Goal: Information Seeking & Learning: Learn about a topic

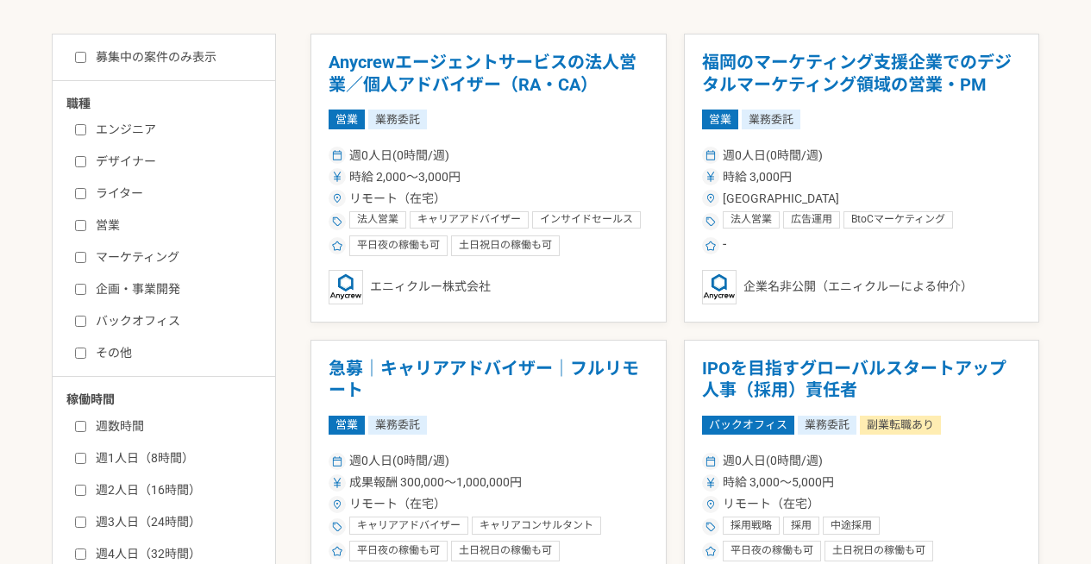
scroll to position [306, 0]
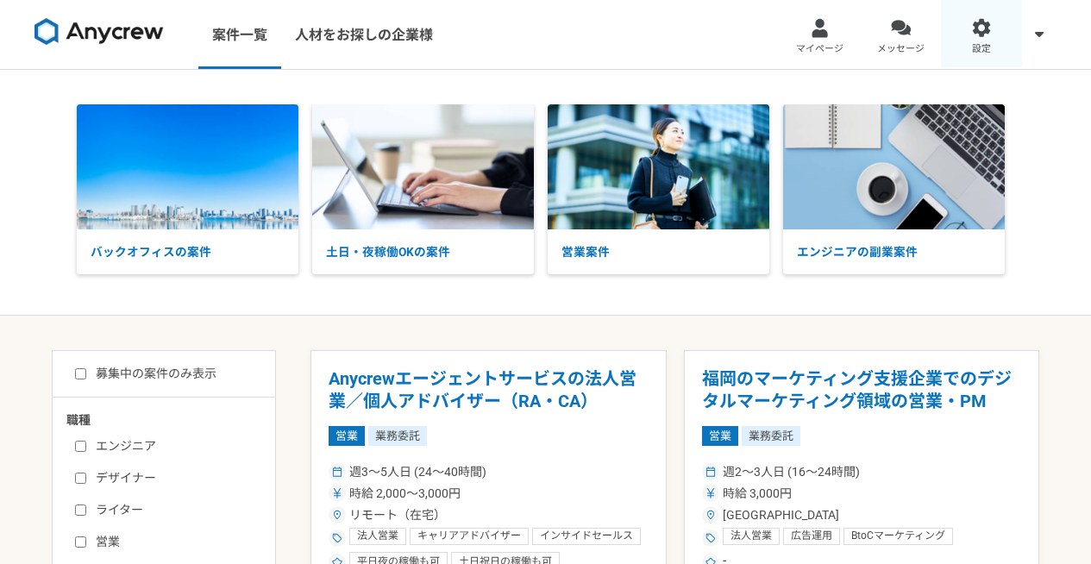
click at [992, 33] on link "設定" at bounding box center [981, 34] width 81 height 69
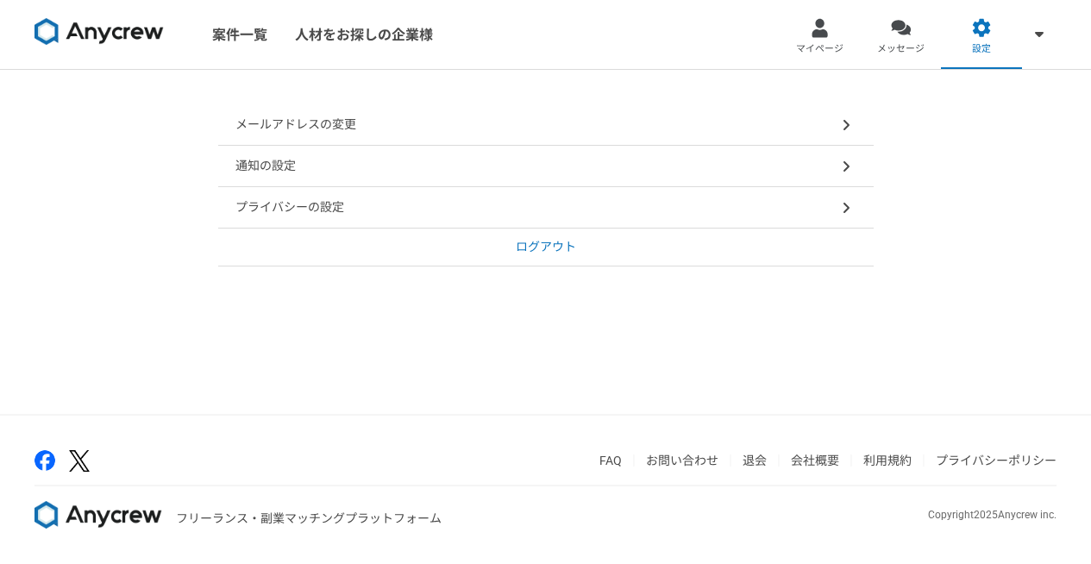
click at [635, 249] on link "ログアウト" at bounding box center [546, 248] width 656 height 38
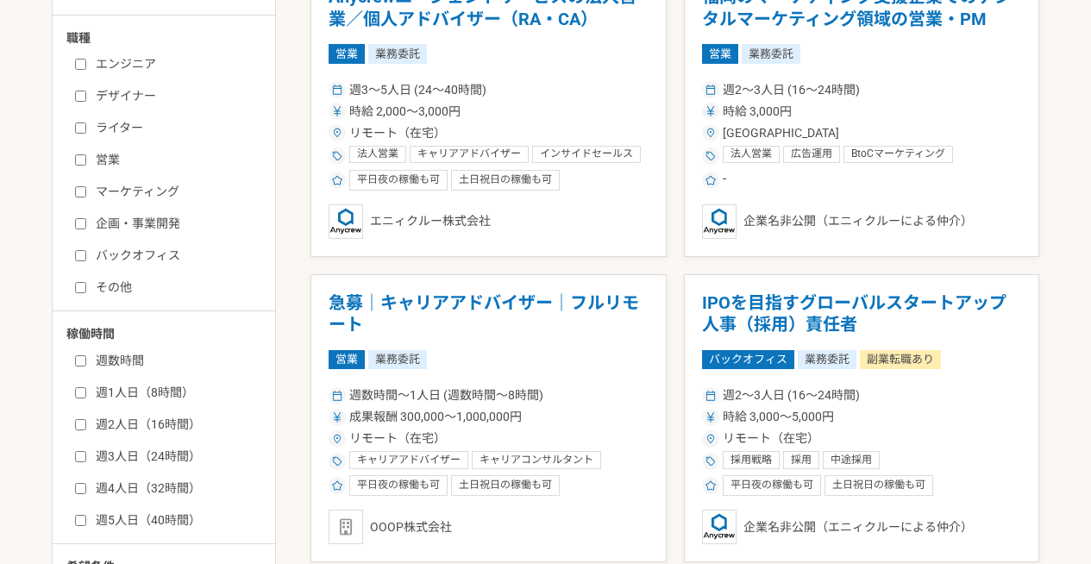
scroll to position [393, 0]
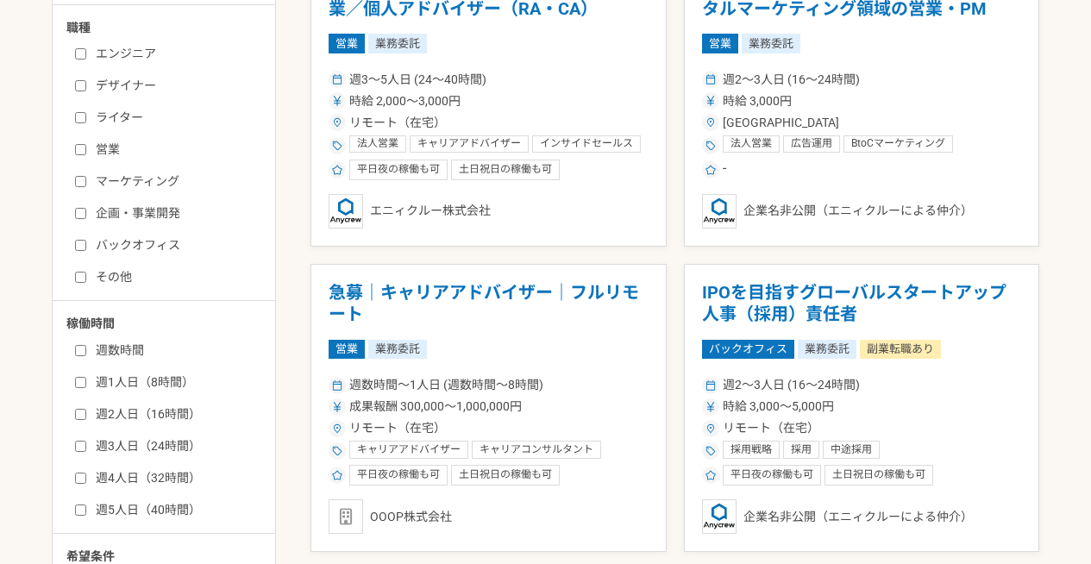
click at [116, 345] on label "週数時間" at bounding box center [174, 351] width 198 height 18
click at [86, 345] on input "週数時間" at bounding box center [80, 350] width 11 height 11
checkbox input "true"
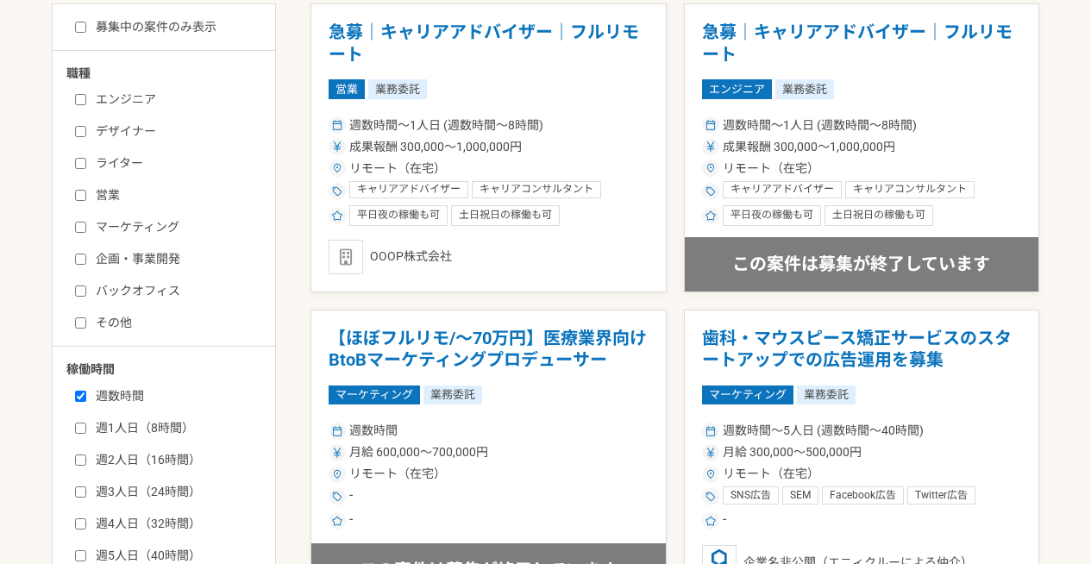
scroll to position [337, 0]
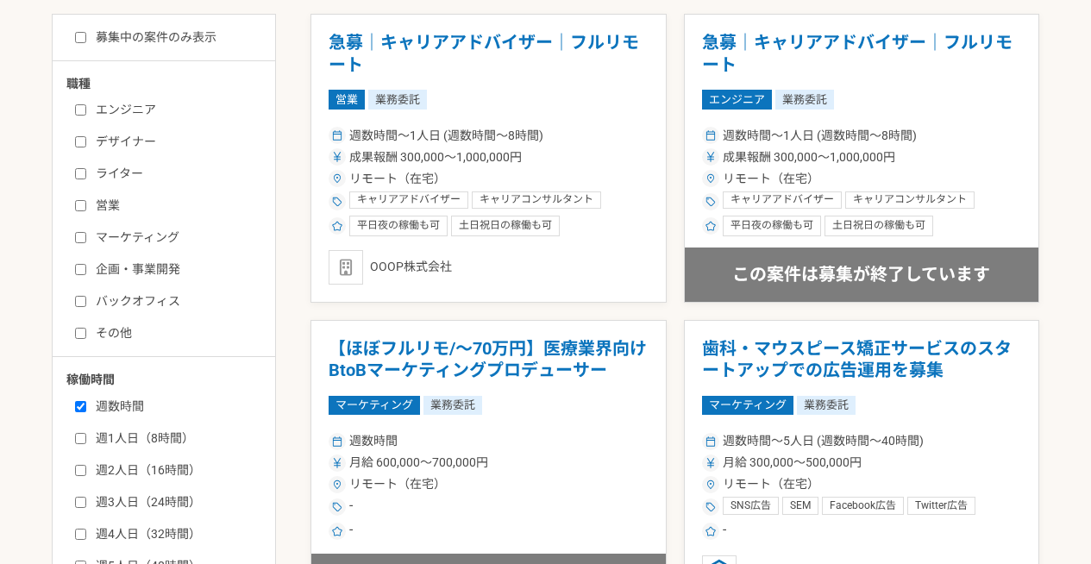
click at [145, 426] on div "週数時間 週1人日（8時間） 週2人日（16時間） 週3人日（24時間） 週4人日（32時間） 週5人日（40時間）" at bounding box center [169, 483] width 207 height 183
click at [144, 434] on label "週1人日（8時間）" at bounding box center [174, 439] width 198 height 18
click at [86, 434] on input "週1人日（8時間）" at bounding box center [80, 438] width 11 height 11
checkbox input "true"
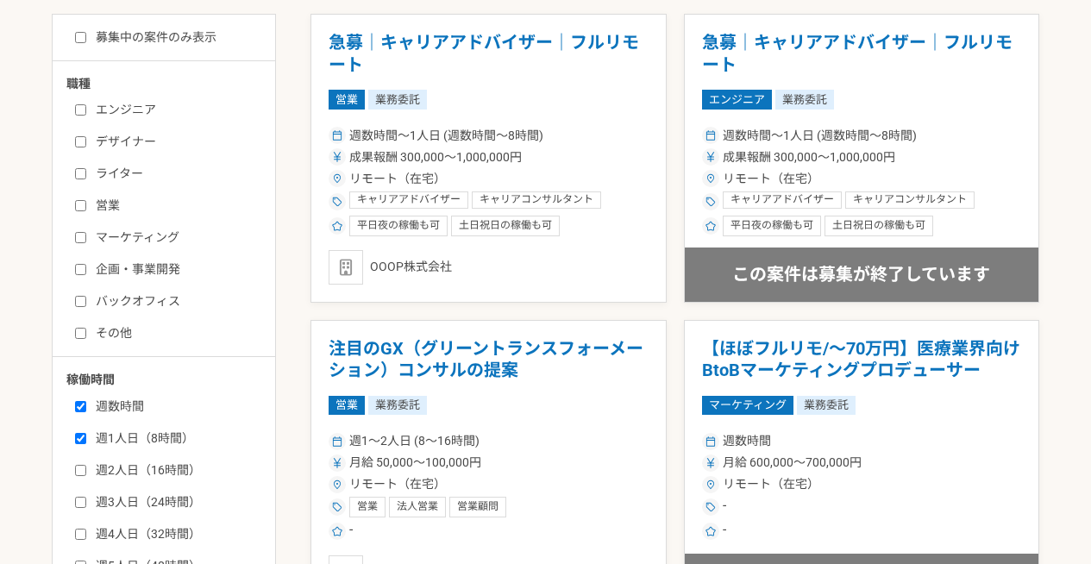
click at [133, 403] on label "週数時間" at bounding box center [174, 407] width 198 height 18
click at [86, 403] on input "週数時間" at bounding box center [80, 406] width 11 height 11
checkbox input "false"
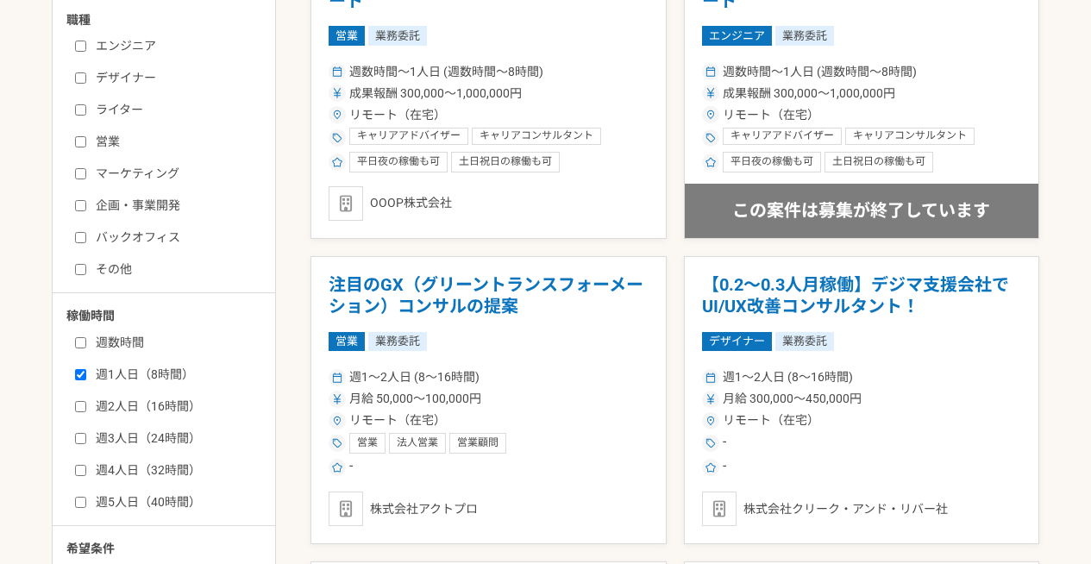
scroll to position [409, 0]
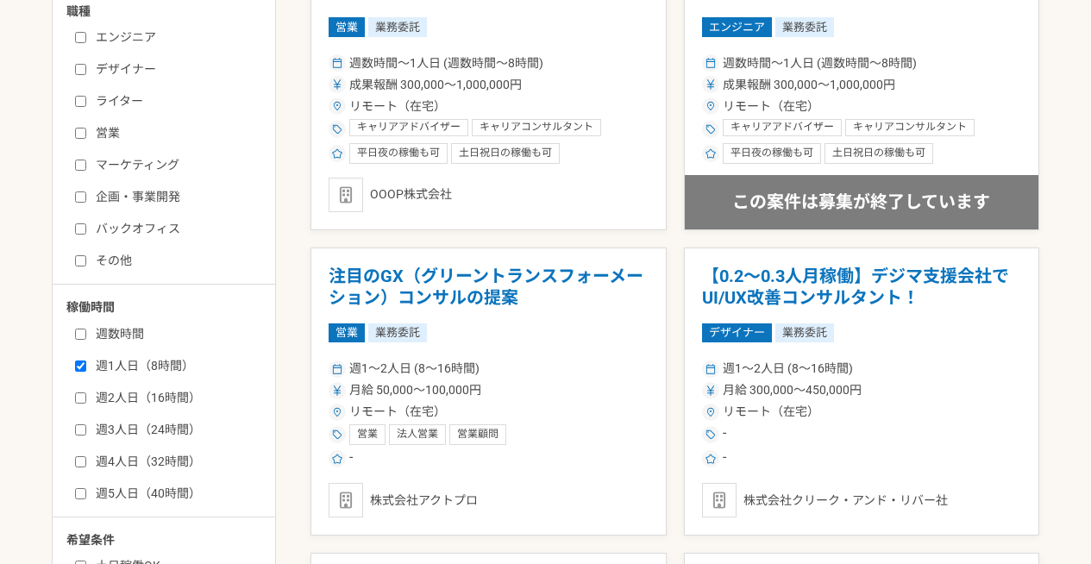
click at [150, 399] on label "週2人日（16時間）" at bounding box center [174, 398] width 198 height 18
click at [86, 399] on input "週2人日（16時間）" at bounding box center [80, 398] width 11 height 11
checkbox input "true"
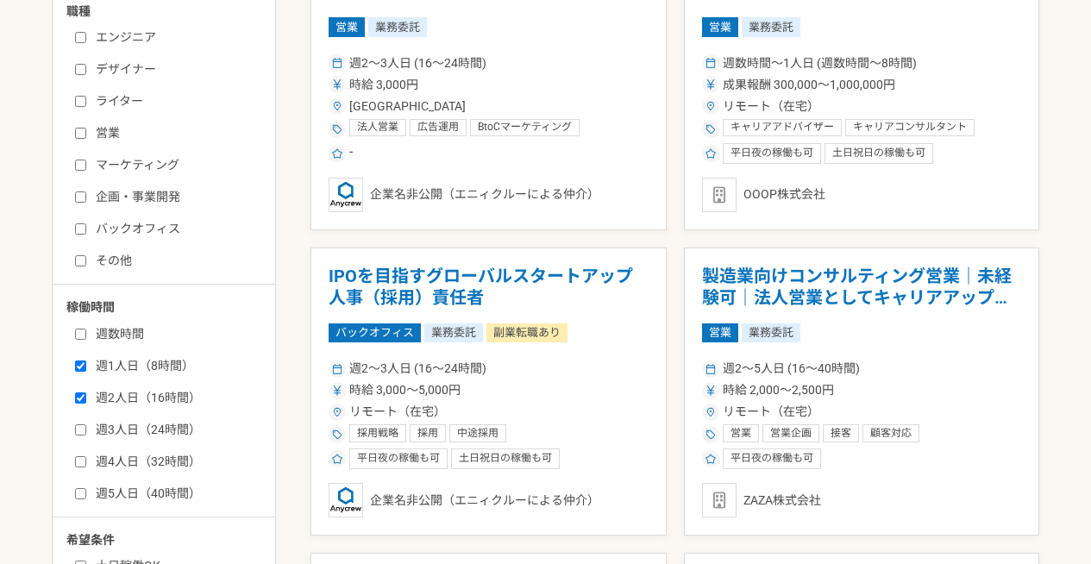
click at [143, 360] on label "週1人日（8時間）" at bounding box center [174, 366] width 198 height 18
click at [86, 361] on input "週1人日（8時間）" at bounding box center [80, 366] width 11 height 11
checkbox input "false"
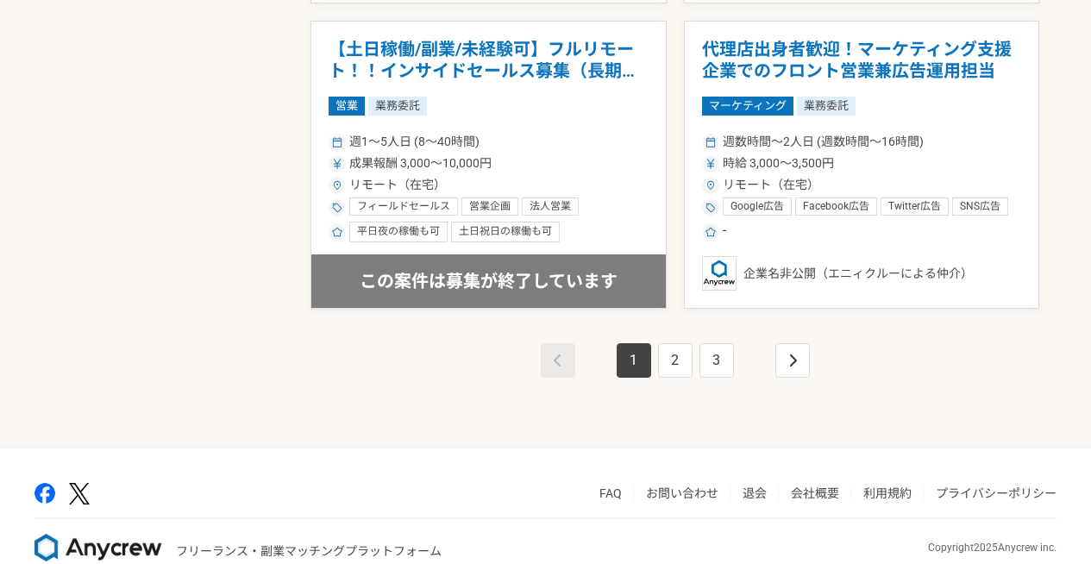
scroll to position [3091, 0]
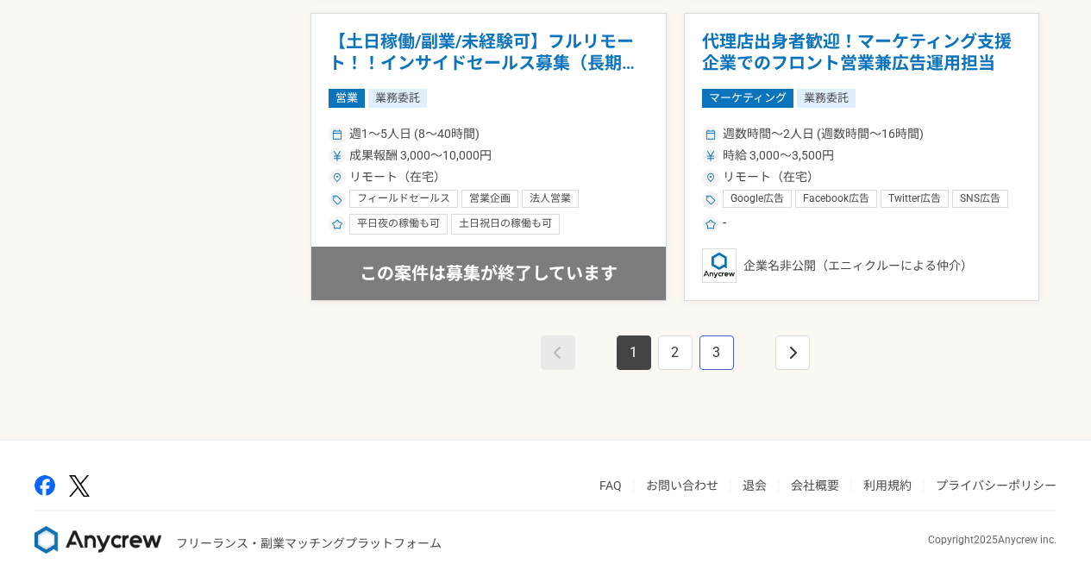
click at [701, 354] on link "3" at bounding box center [717, 353] width 35 height 35
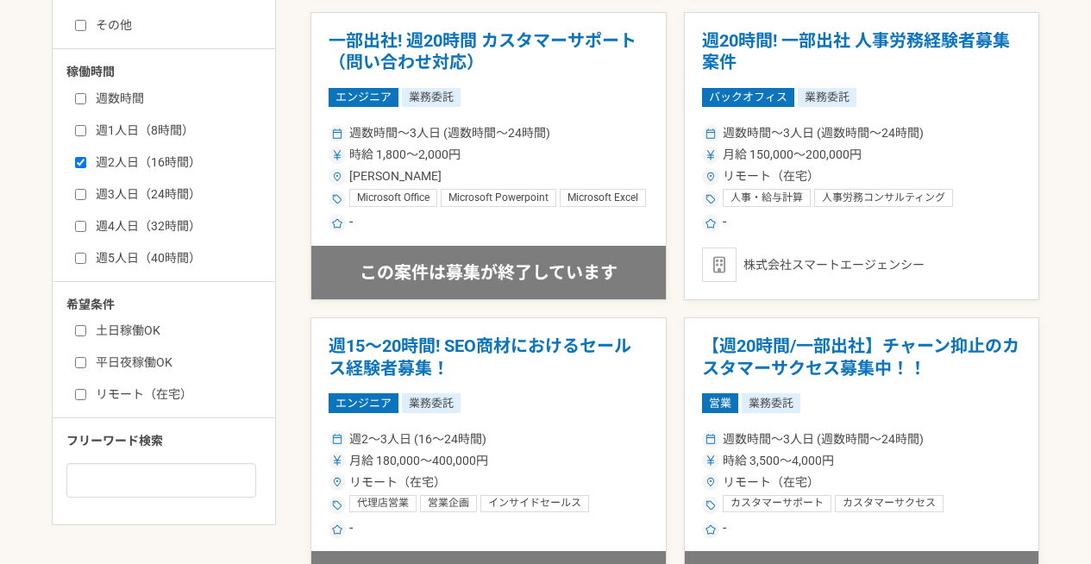
scroll to position [631, 0]
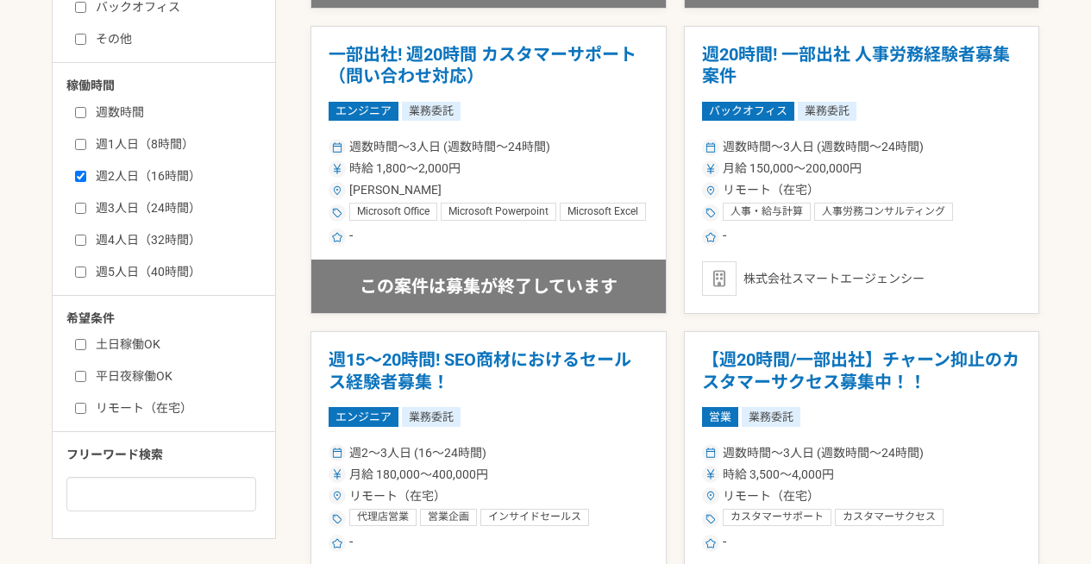
click at [171, 198] on div "週数時間 週1人日（8時間） 週2人日（16時間） 週3人日（24時間） 週4人日（32時間） 週5人日（40時間）" at bounding box center [169, 188] width 207 height 183
click at [168, 173] on label "週2人日（16時間）" at bounding box center [174, 176] width 198 height 18
click at [86, 173] on input "週2人日（16時間）" at bounding box center [80, 176] width 11 height 11
checkbox input "false"
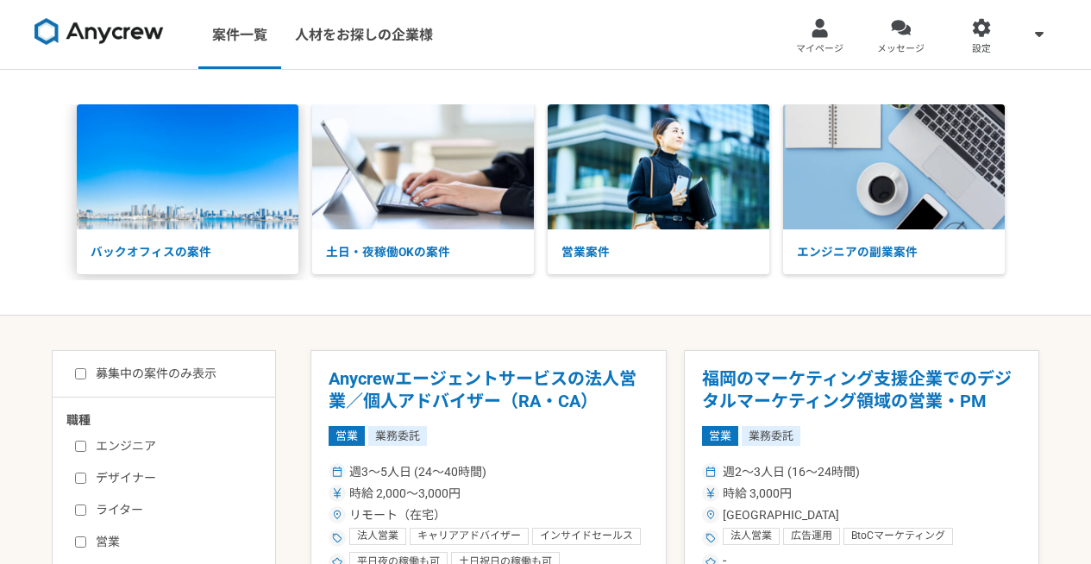
click at [167, 207] on img at bounding box center [188, 166] width 222 height 125
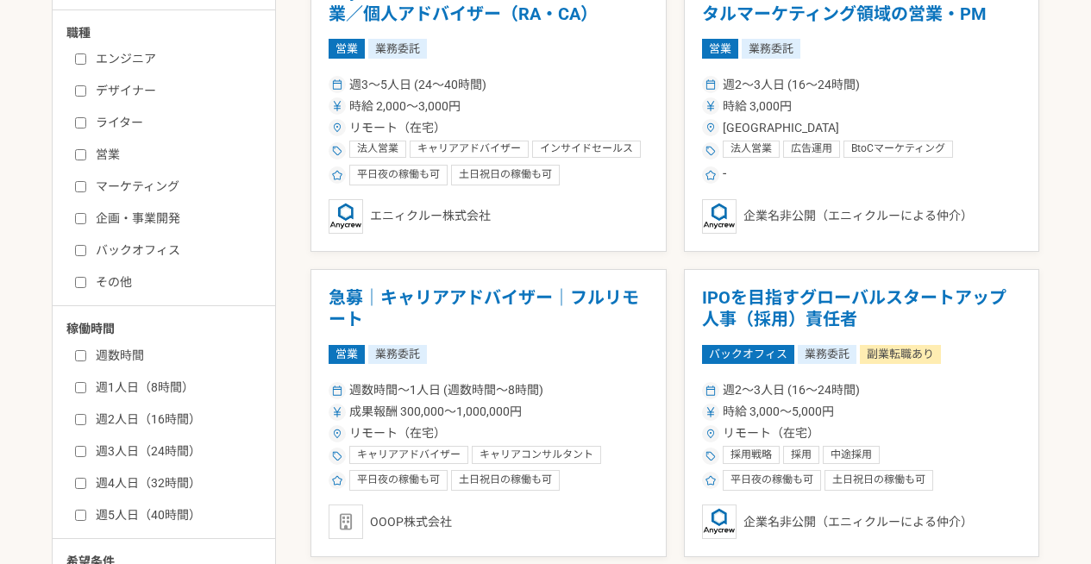
scroll to position [398, 0]
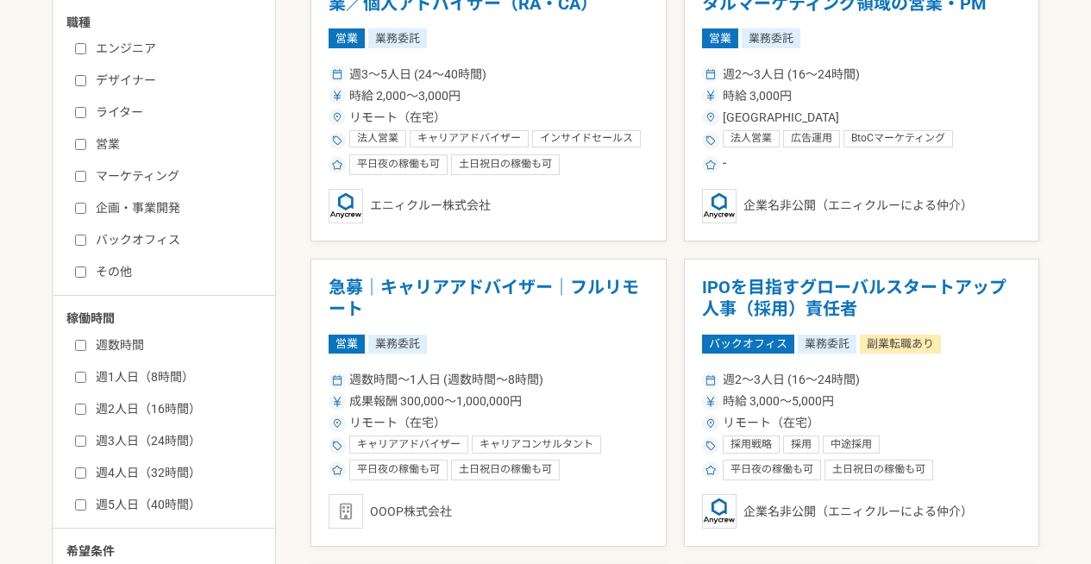
click at [159, 449] on label "週3人日（24時間）" at bounding box center [174, 441] width 198 height 18
click at [86, 447] on input "週3人日（24時間）" at bounding box center [80, 441] width 11 height 11
checkbox input "true"
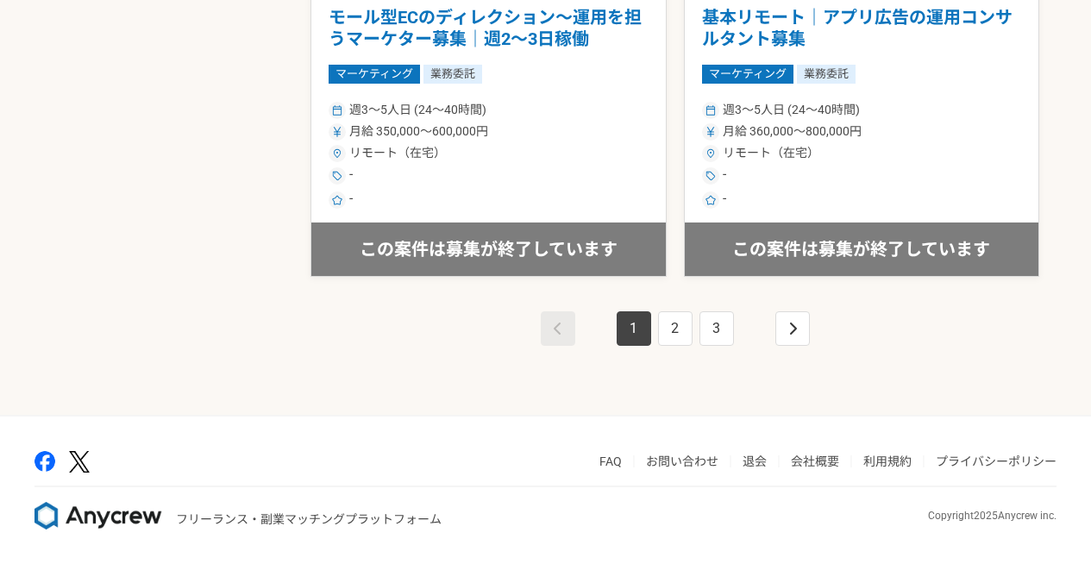
scroll to position [3117, 0]
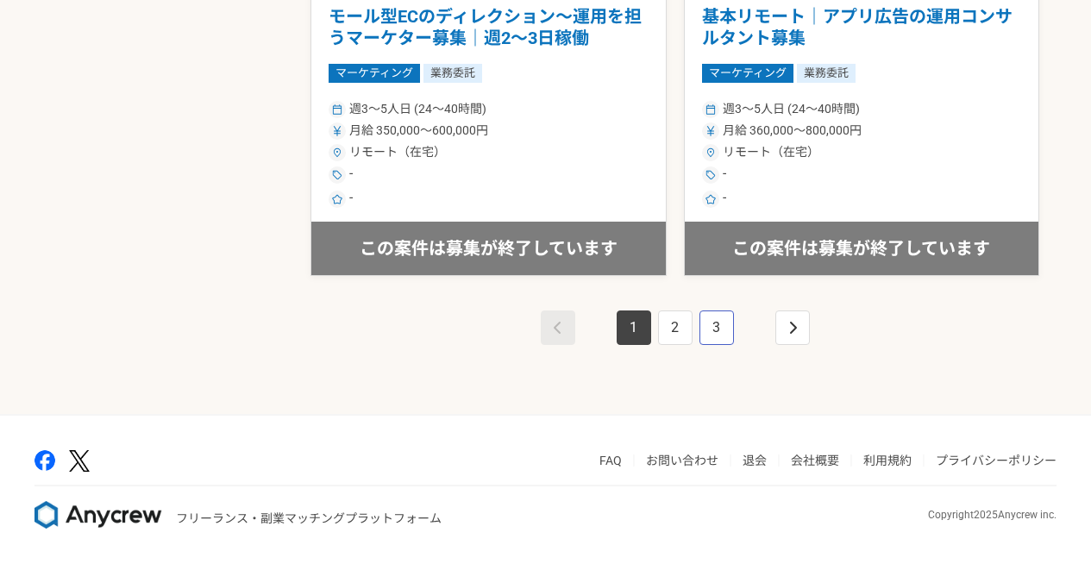
click at [715, 330] on link "3" at bounding box center [717, 328] width 35 height 35
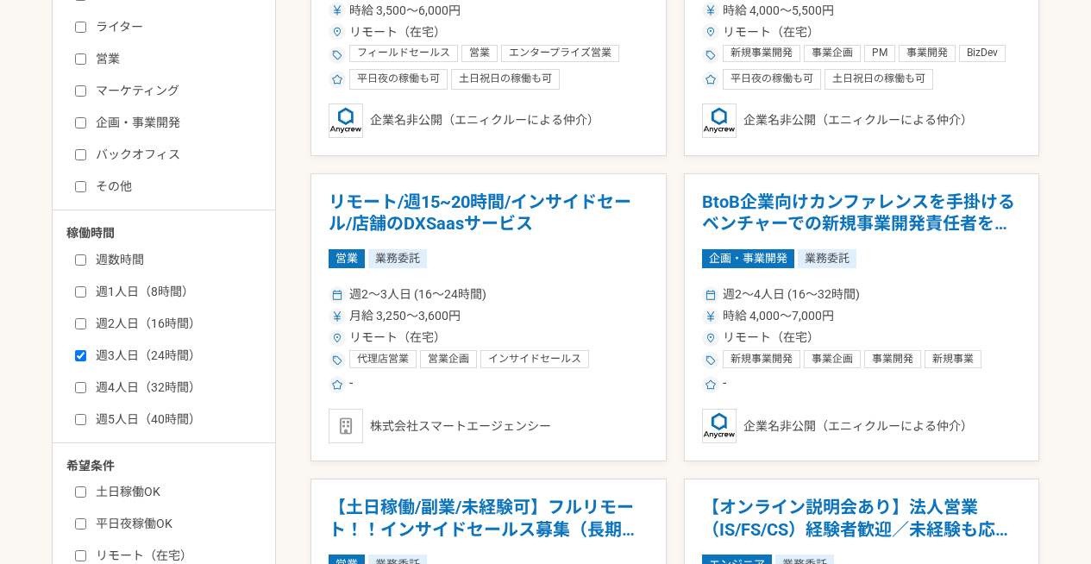
scroll to position [487, 0]
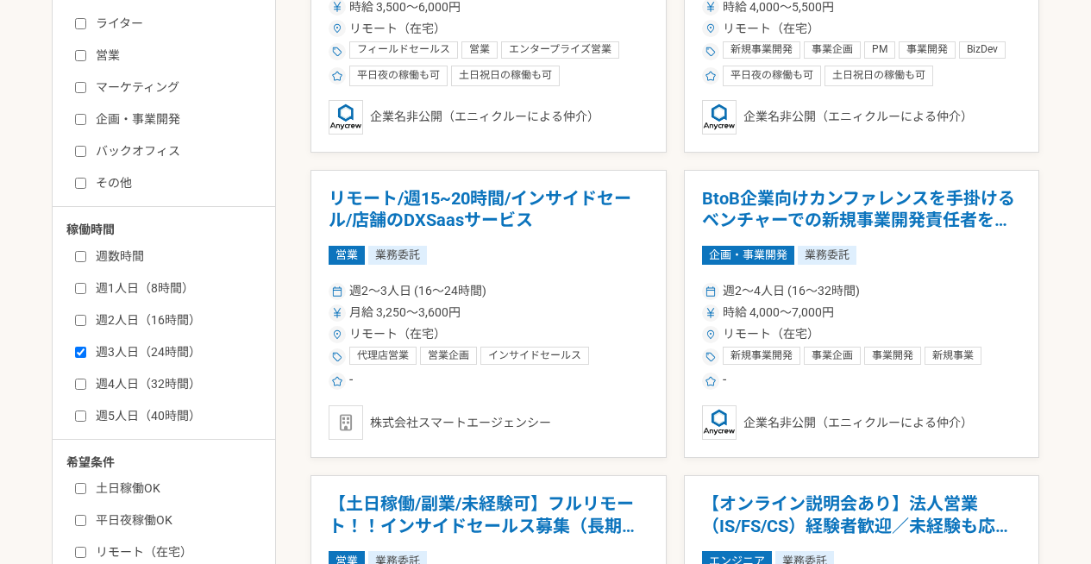
click at [131, 340] on div "週数時間 週1人日（8時間） 週2人日（16時間） 週3人日（24時間） 週4人日（32時間） 週5人日（40時間）" at bounding box center [169, 333] width 207 height 183
click at [125, 383] on label "週4人日（32時間）" at bounding box center [174, 384] width 198 height 18
click at [86, 383] on input "週4人日（32時間）" at bounding box center [80, 384] width 11 height 11
checkbox input "true"
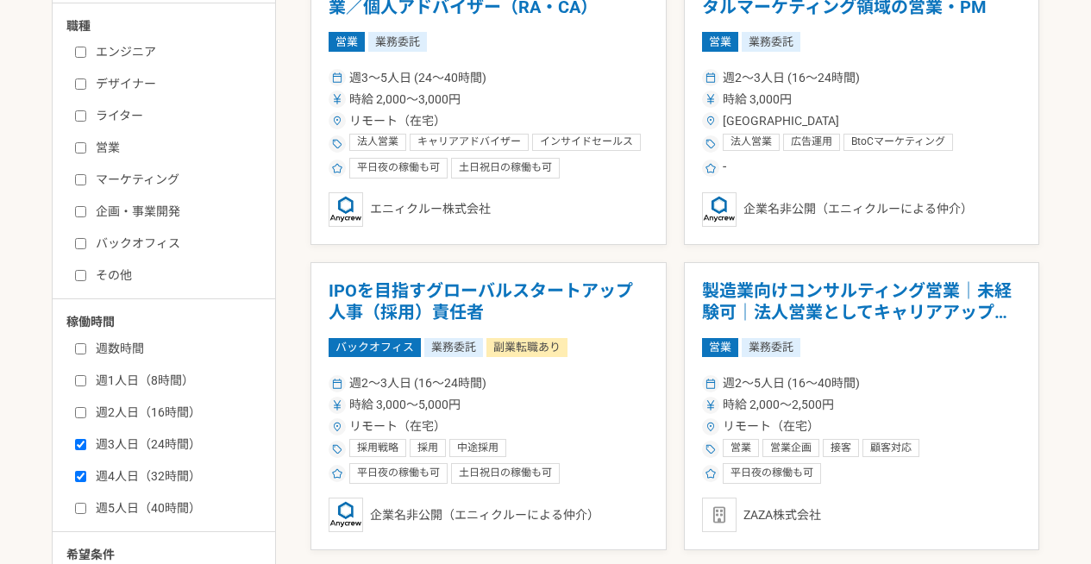
scroll to position [399, 0]
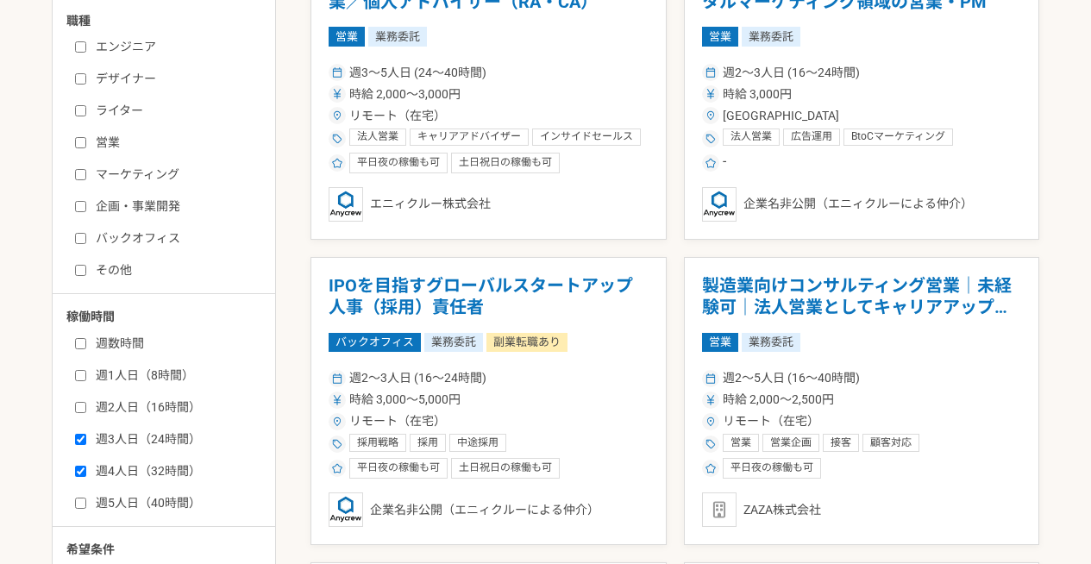
click at [153, 431] on label "週3人日（24時間）" at bounding box center [174, 440] width 198 height 18
click at [86, 434] on input "週3人日（24時間）" at bounding box center [80, 439] width 11 height 11
checkbox input "false"
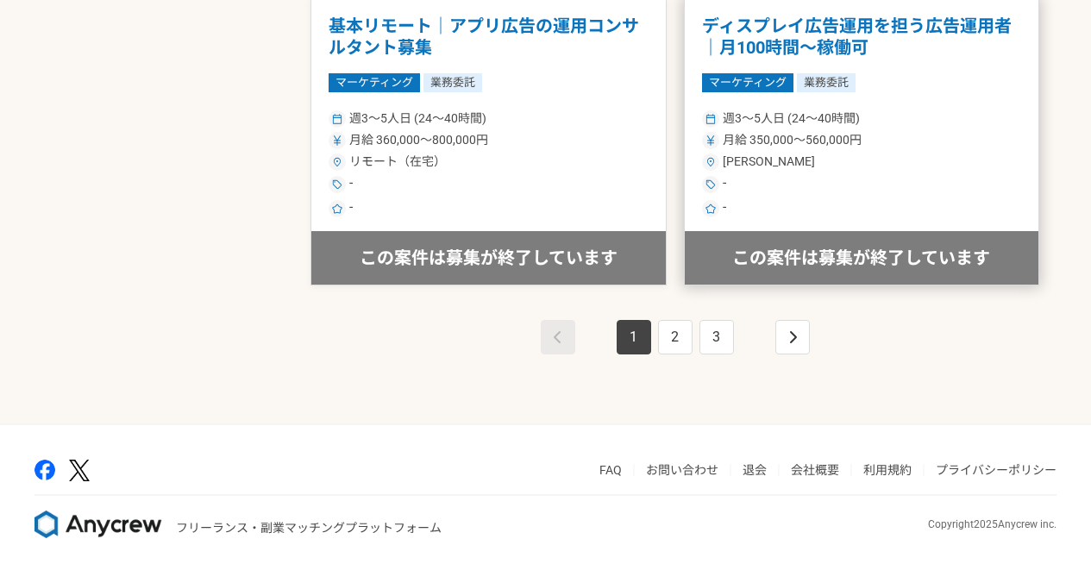
scroll to position [3117, 0]
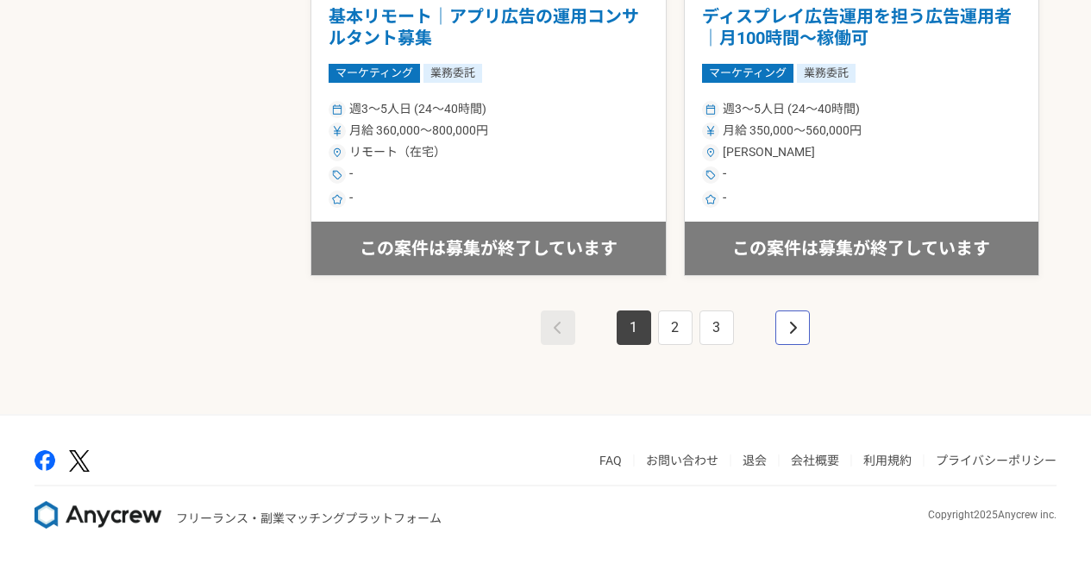
click at [802, 330] on link "pagination" at bounding box center [793, 328] width 35 height 35
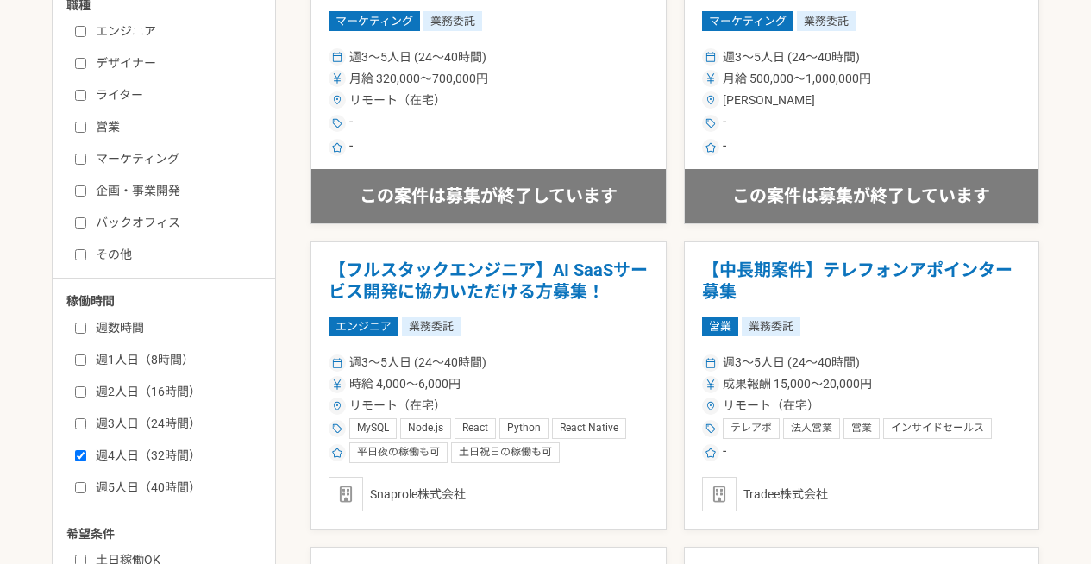
scroll to position [407, 0]
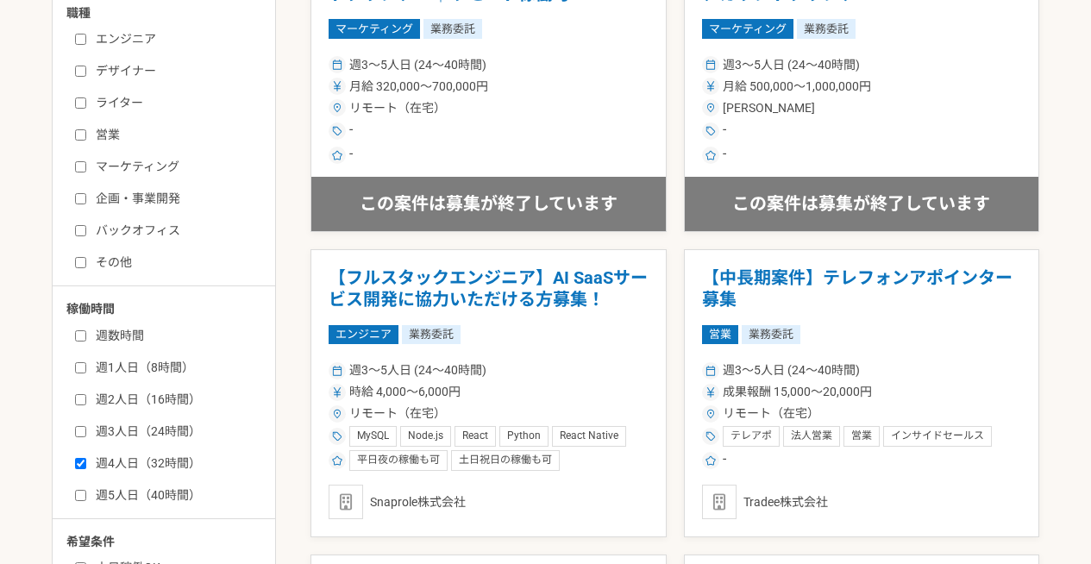
click at [102, 491] on label "週5人日（40時間）" at bounding box center [174, 496] width 198 height 18
click at [86, 491] on input "週5人日（40時間）" at bounding box center [80, 495] width 11 height 11
checkbox input "true"
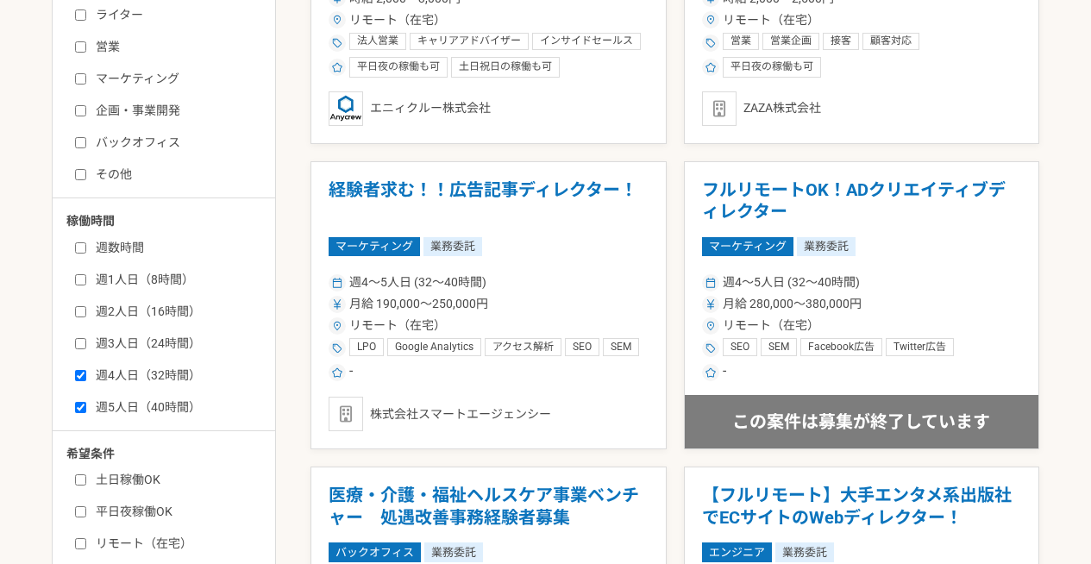
scroll to position [497, 0]
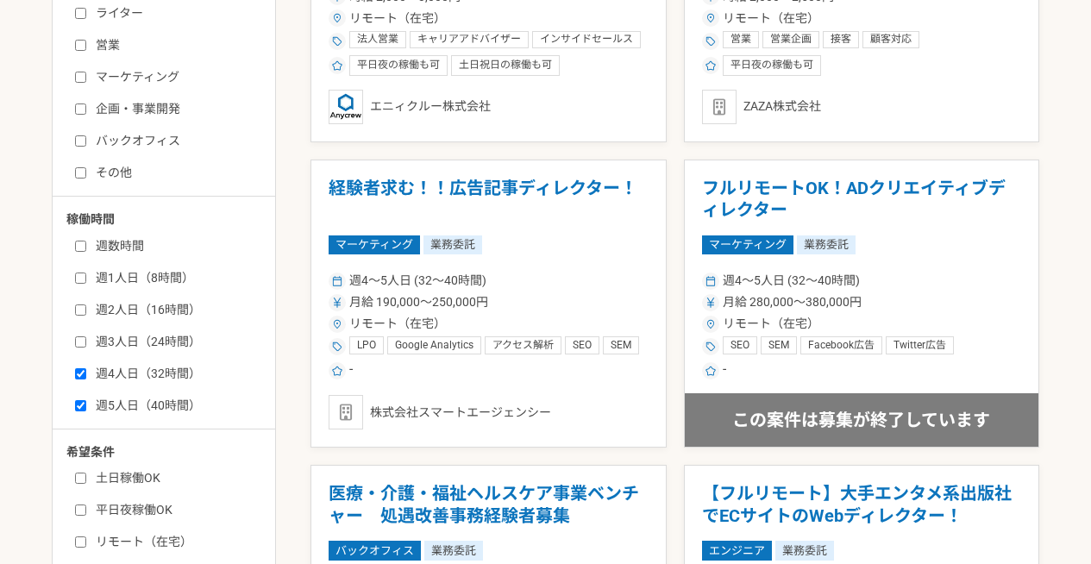
click at [119, 369] on label "週4人日（32時間）" at bounding box center [174, 374] width 198 height 18
click at [86, 369] on input "週4人日（32時間）" at bounding box center [80, 373] width 11 height 11
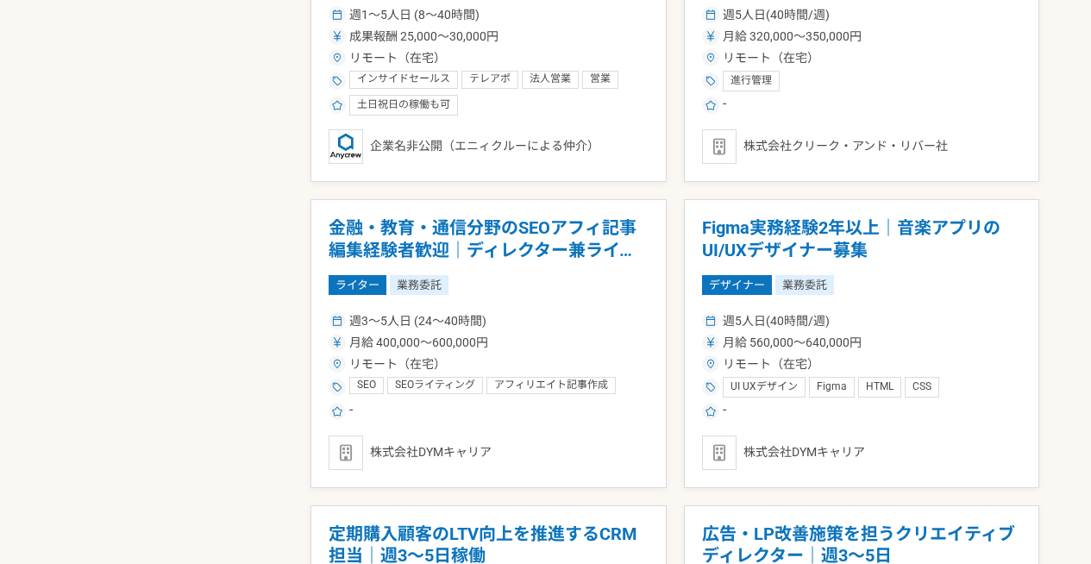
scroll to position [3117, 0]
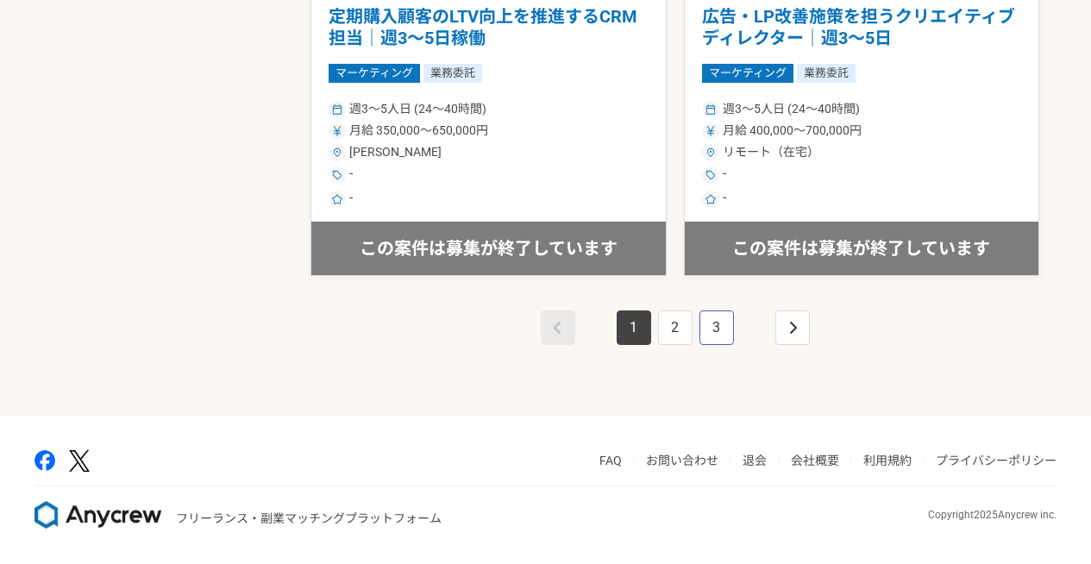
click at [706, 330] on link "3" at bounding box center [717, 328] width 35 height 35
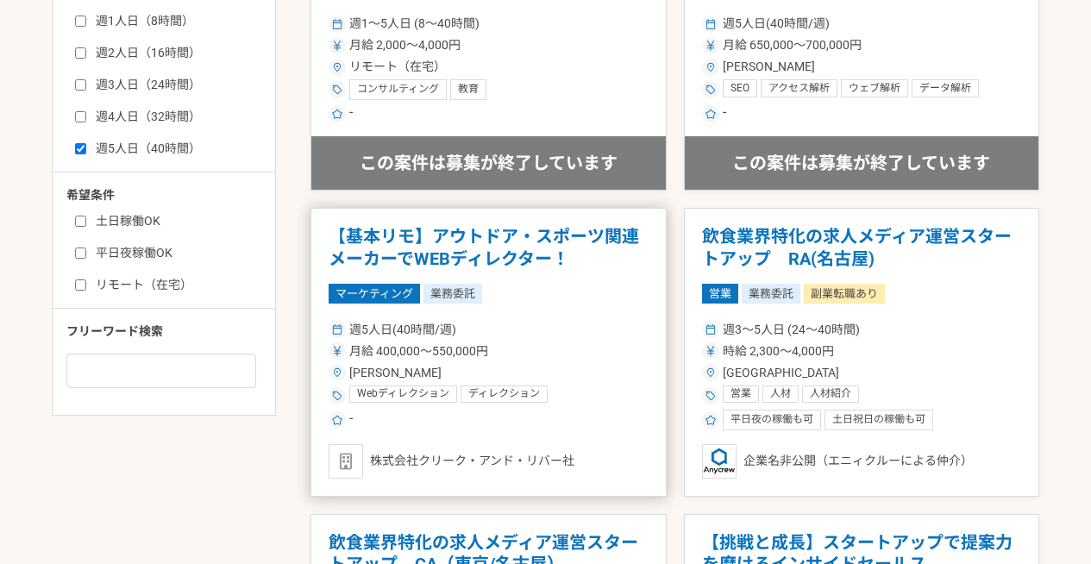
scroll to position [767, 0]
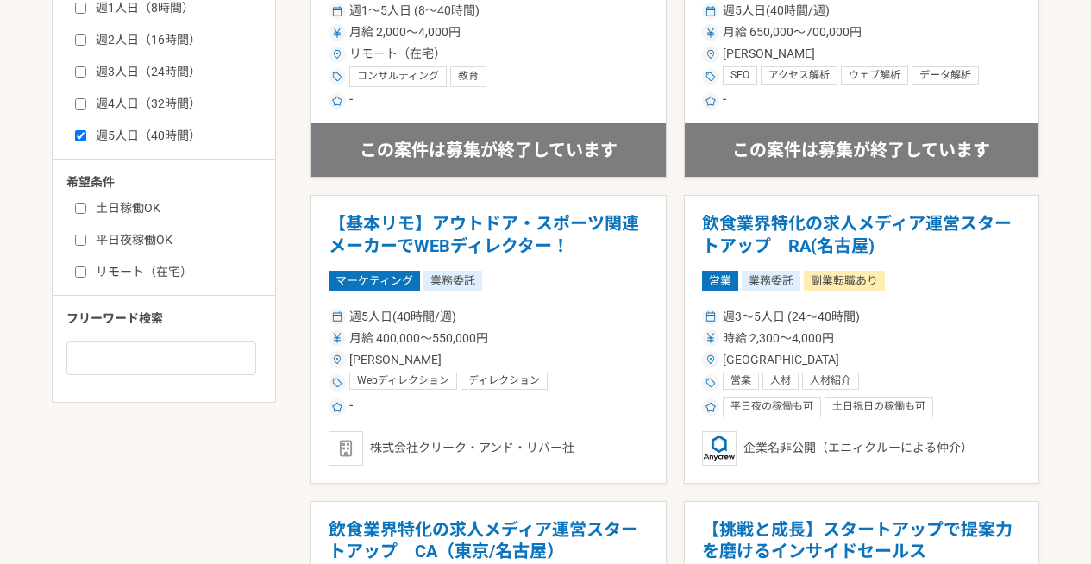
click at [168, 104] on label "週4人日（32時間）" at bounding box center [174, 104] width 198 height 18
click at [86, 104] on input "週4人日（32時間）" at bounding box center [80, 103] width 11 height 11
checkbox input "true"
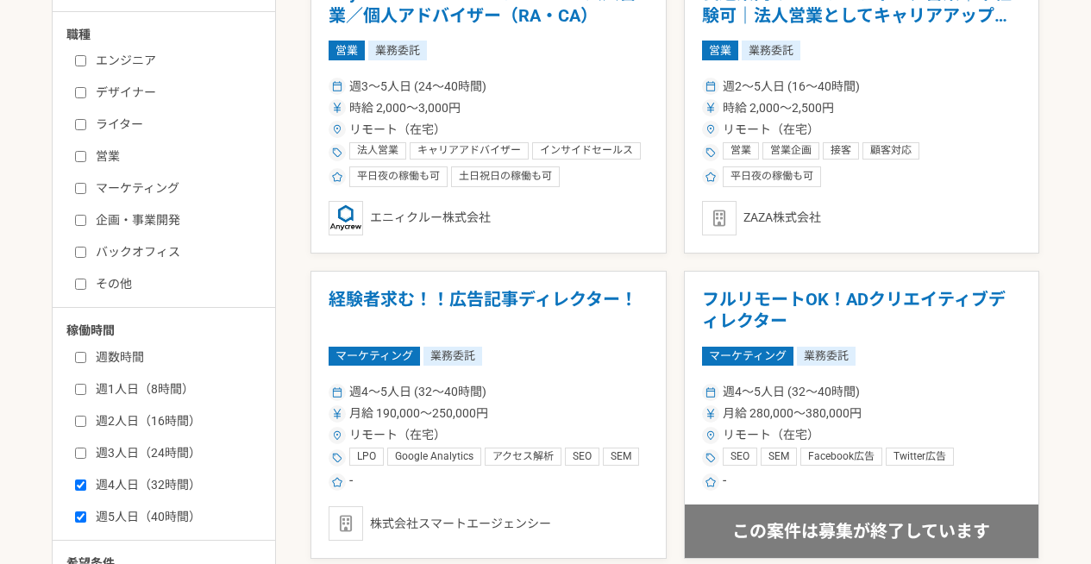
scroll to position [396, 0]
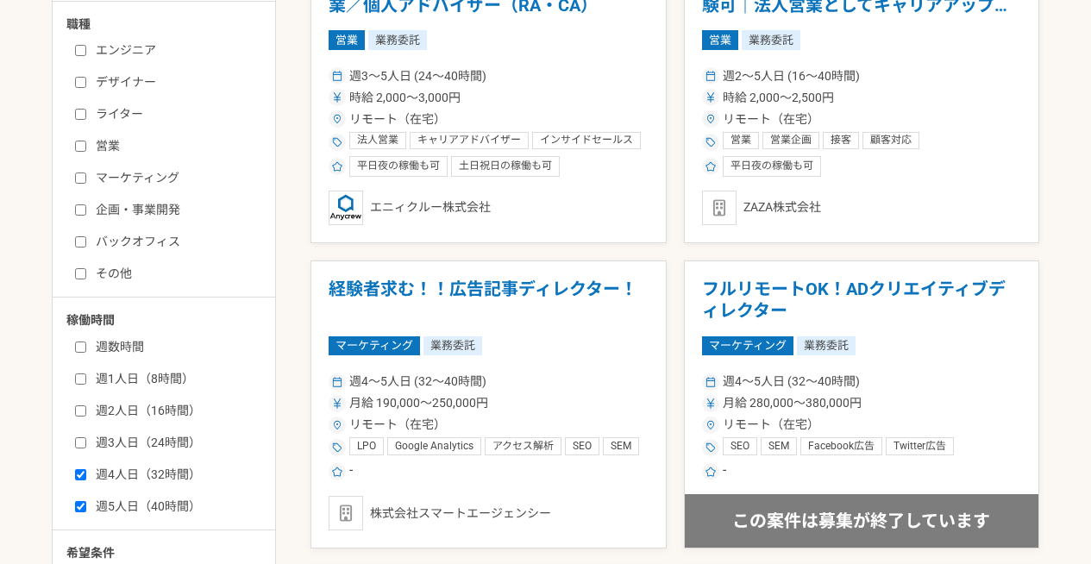
click at [123, 337] on div "週数時間 週1人日（8時間） 週2人日（16時間） 週3人日（24時間） 週4人日（32時間） 週5人日（40時間）" at bounding box center [169, 423] width 207 height 183
click at [129, 343] on label "週数時間" at bounding box center [174, 347] width 198 height 18
click at [86, 343] on input "週数時間" at bounding box center [80, 347] width 11 height 11
checkbox input "true"
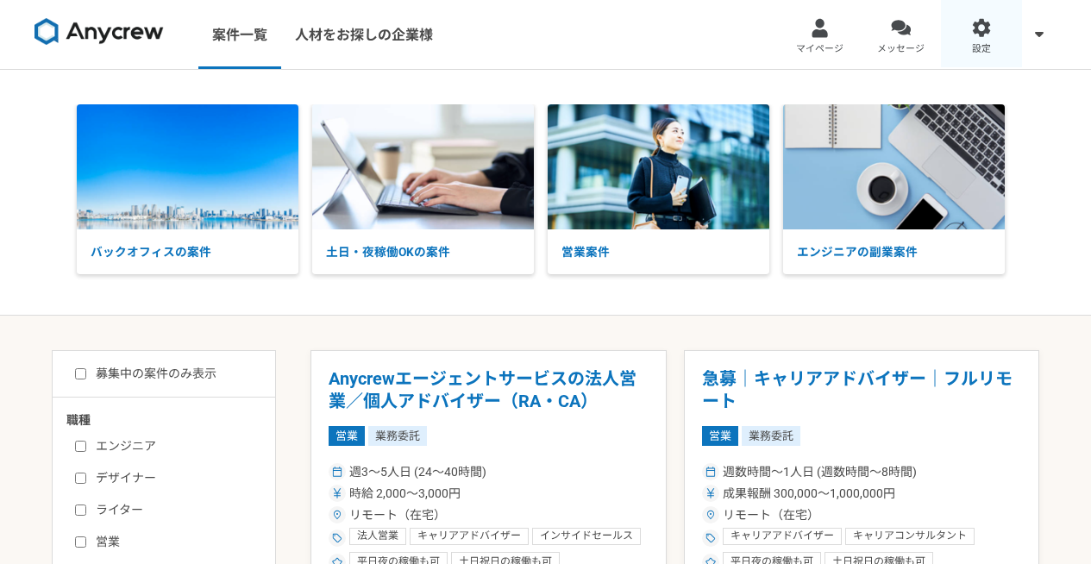
click at [981, 54] on span "設定" at bounding box center [981, 49] width 19 height 14
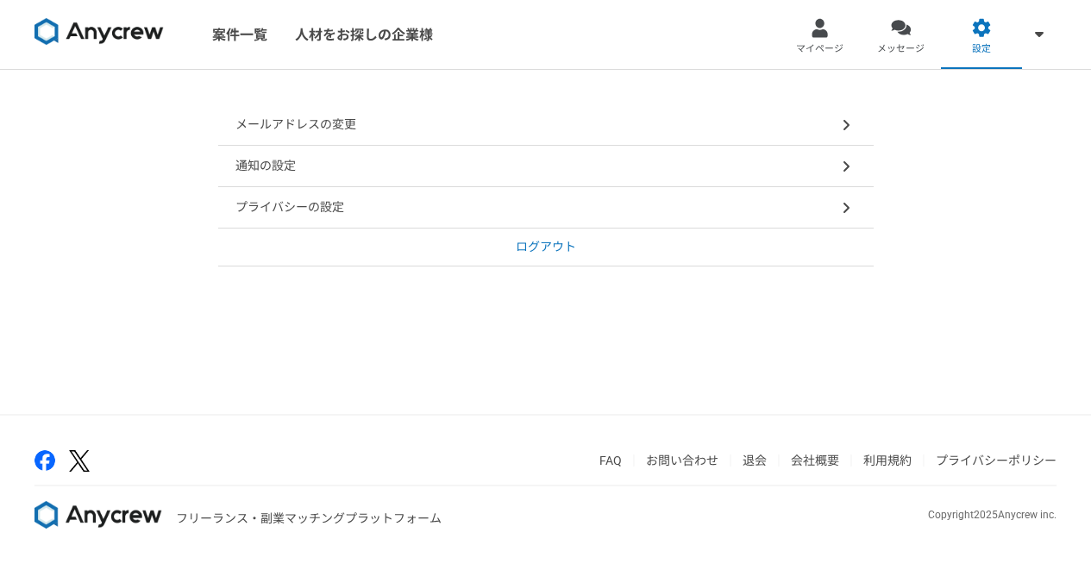
click at [578, 258] on link "ログアウト" at bounding box center [546, 248] width 656 height 38
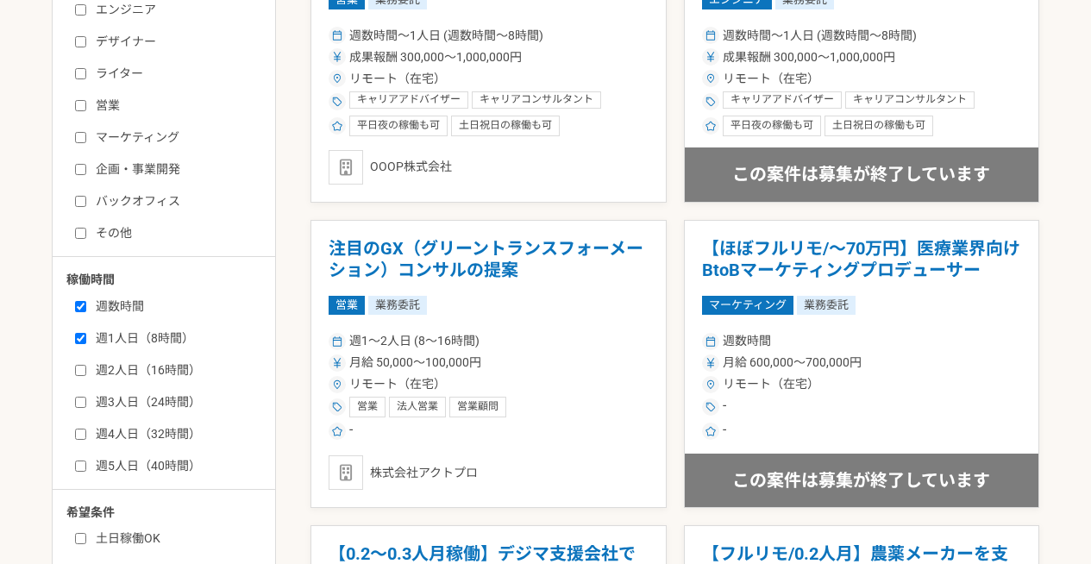
scroll to position [574, 0]
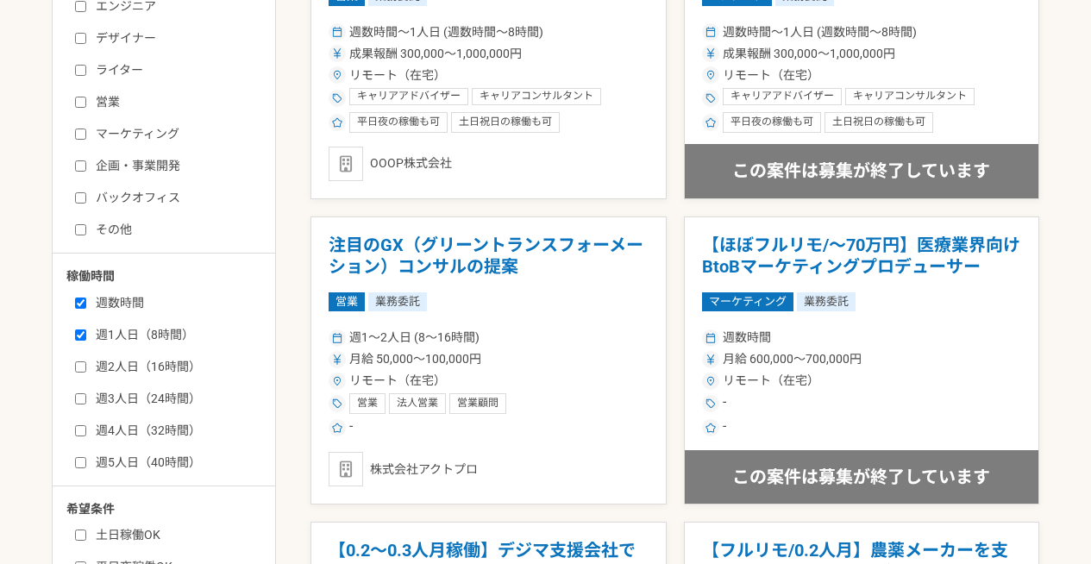
click at [127, 231] on label "その他" at bounding box center [174, 230] width 198 height 18
click at [86, 231] on input "その他" at bounding box center [80, 229] width 11 height 11
checkbox input "true"
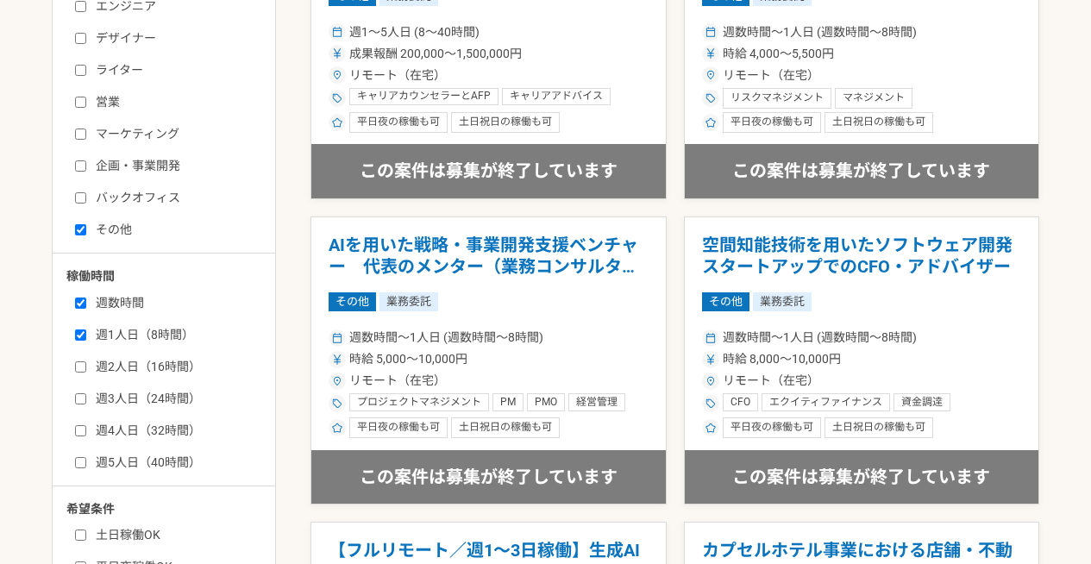
click at [132, 335] on label "週1人日（8時間）" at bounding box center [174, 335] width 198 height 18
click at [86, 335] on input "週1人日（8時間）" at bounding box center [80, 335] width 11 height 11
checkbox input "false"
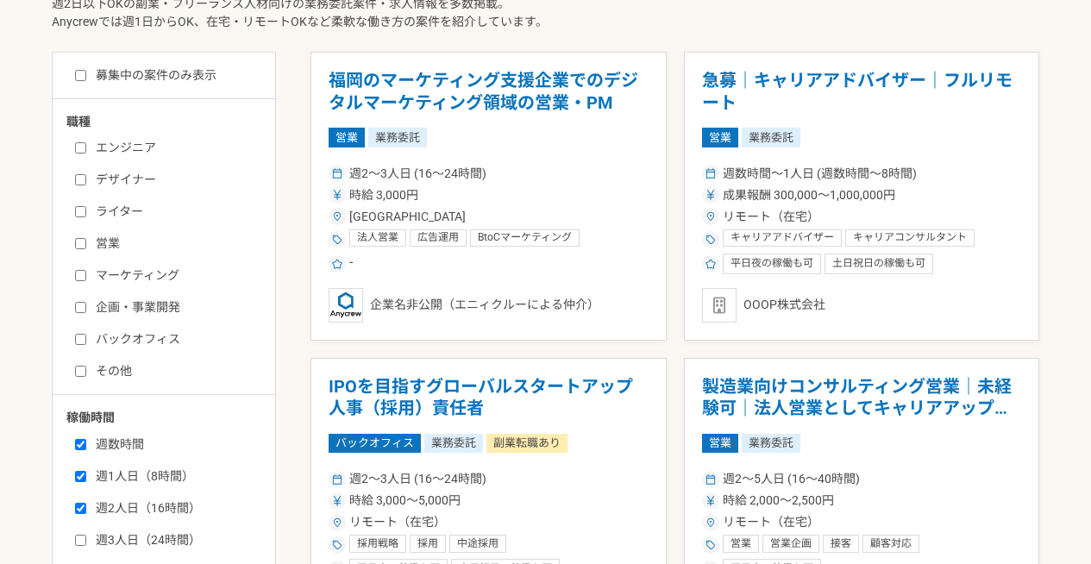
scroll to position [497, 0]
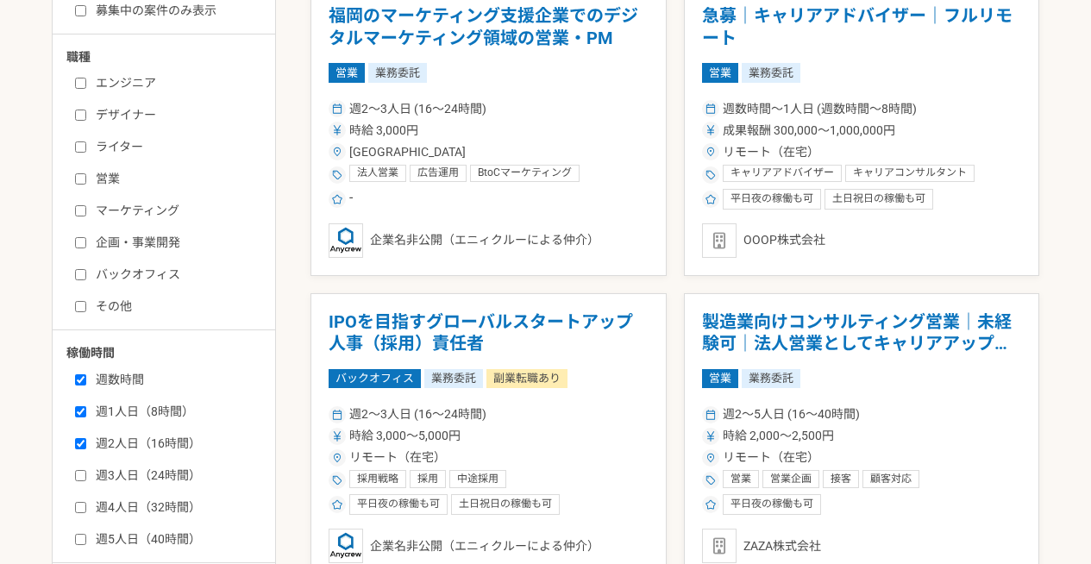
click at [130, 410] on label "週1人日（8時間）" at bounding box center [174, 412] width 198 height 18
click at [86, 410] on input "週1人日（8時間）" at bounding box center [80, 411] width 11 height 11
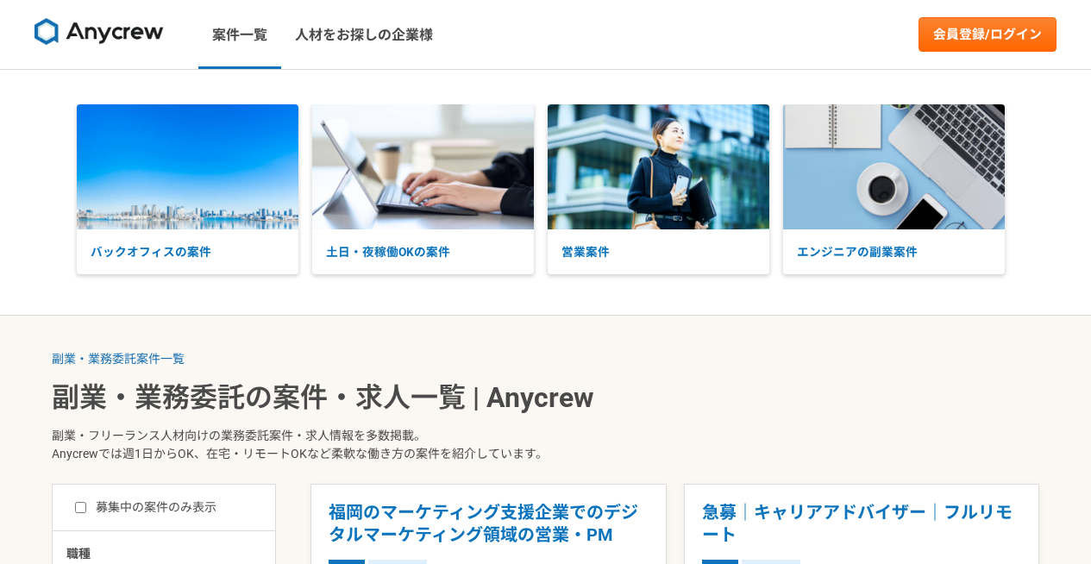
checkbox input "true"
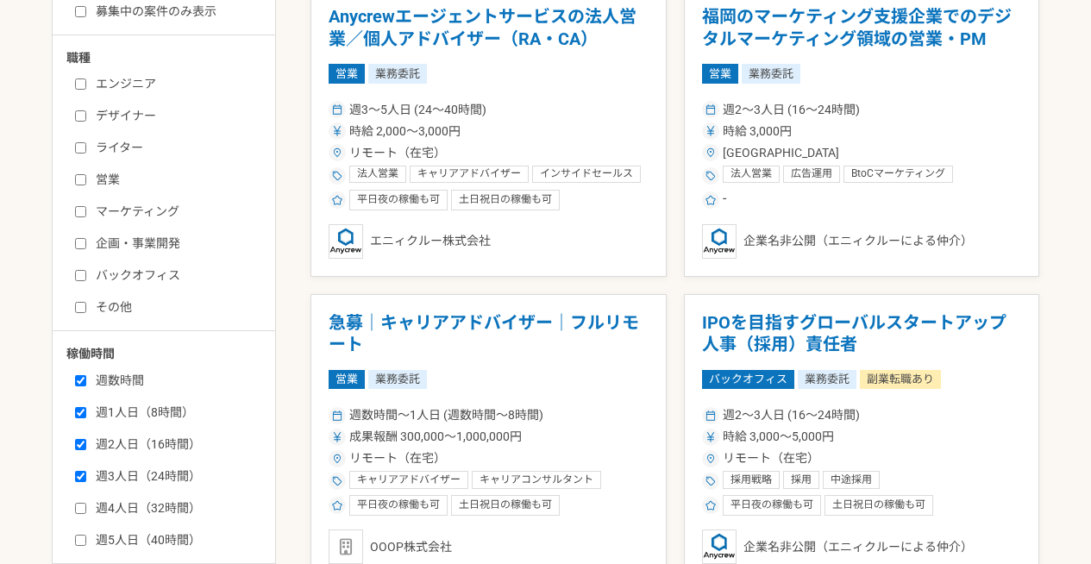
scroll to position [507, 0]
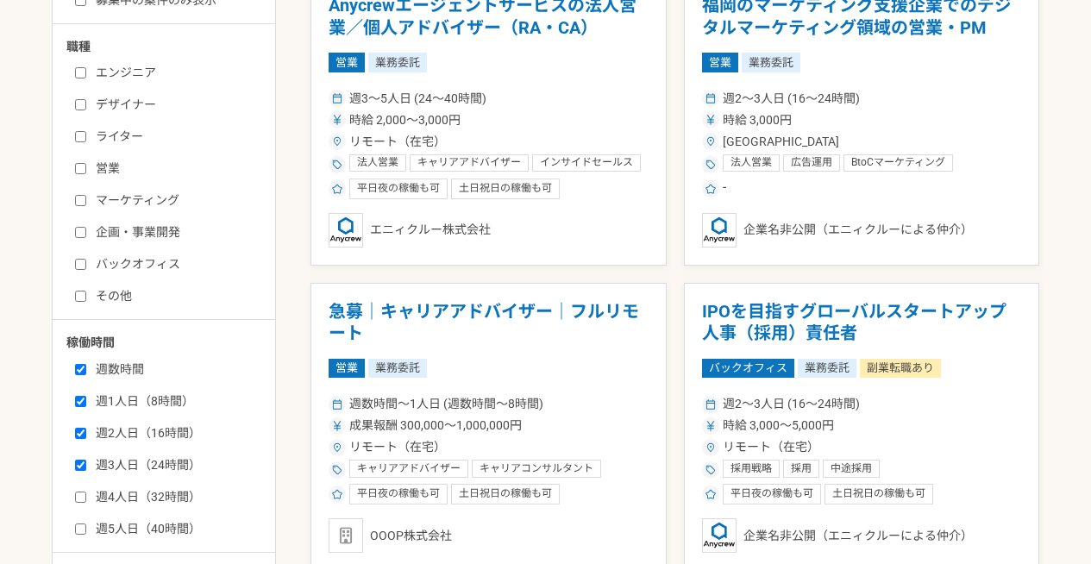
click at [114, 365] on label "週数時間" at bounding box center [174, 370] width 198 height 18
click at [86, 365] on input "週数時間" at bounding box center [80, 369] width 11 height 11
checkbox input "false"
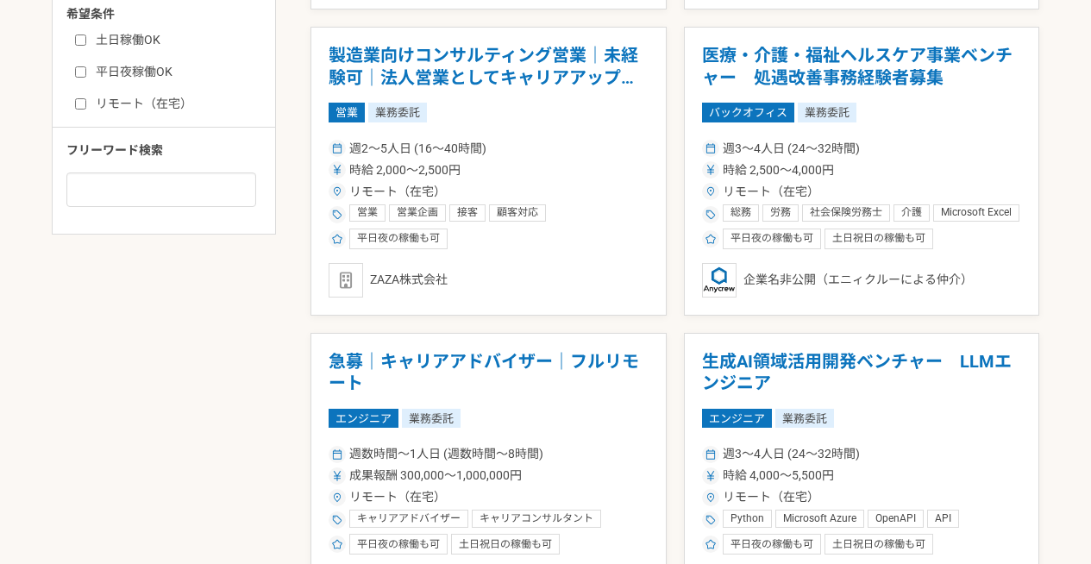
scroll to position [1074, 0]
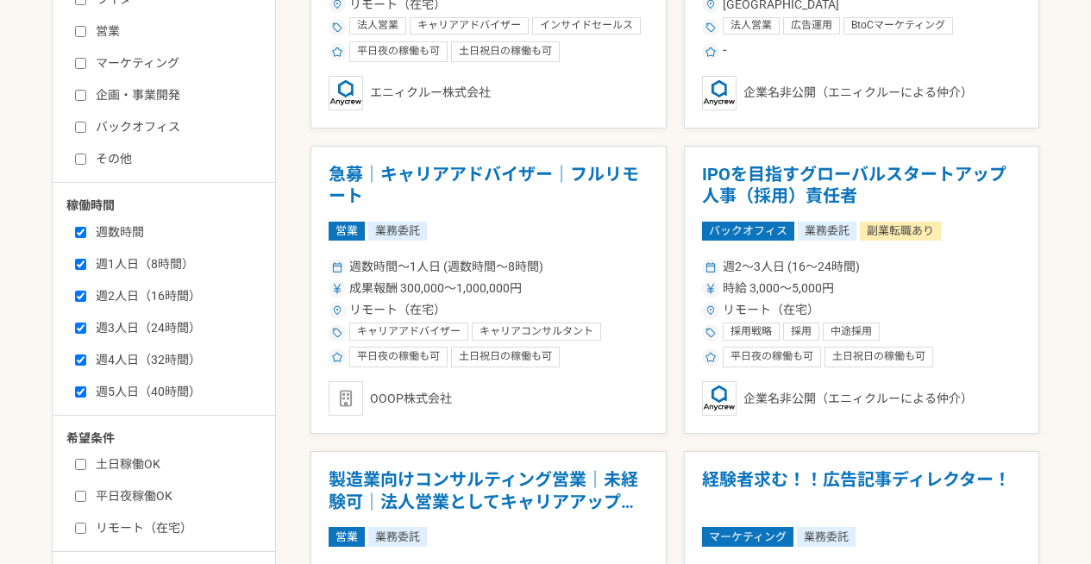
scroll to position [646, 0]
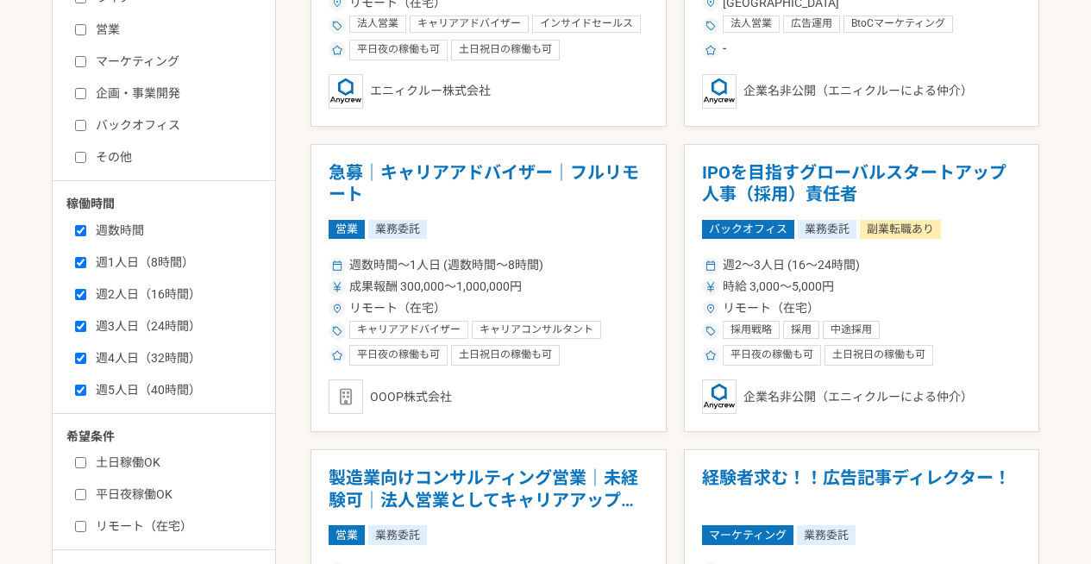
click at [166, 382] on label "週5人日（40時間）" at bounding box center [174, 390] width 198 height 18
click at [86, 385] on input "週5人日（40時間）" at bounding box center [80, 390] width 11 height 11
checkbox input "false"
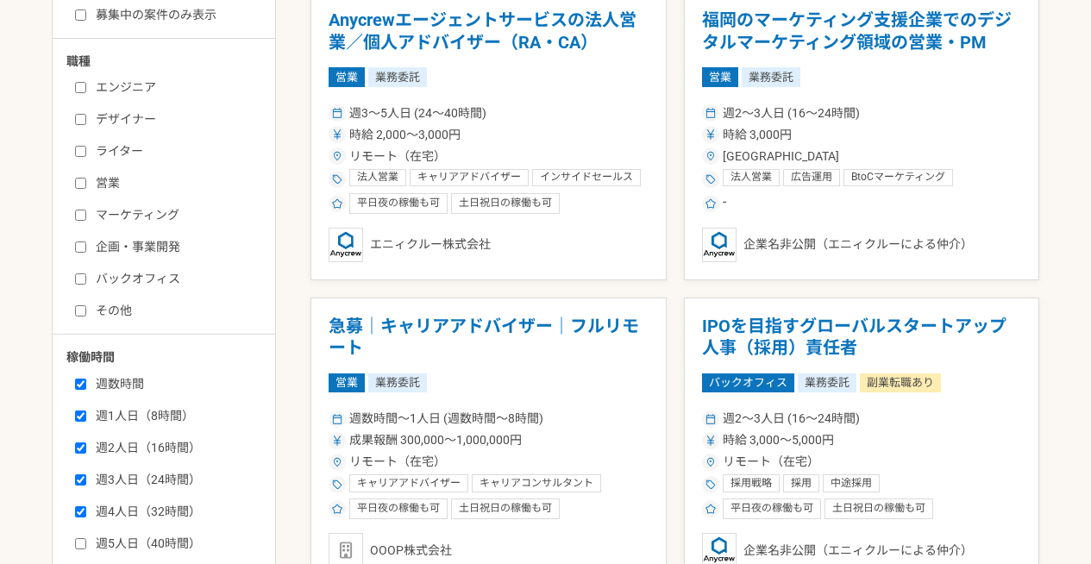
scroll to position [487, 0]
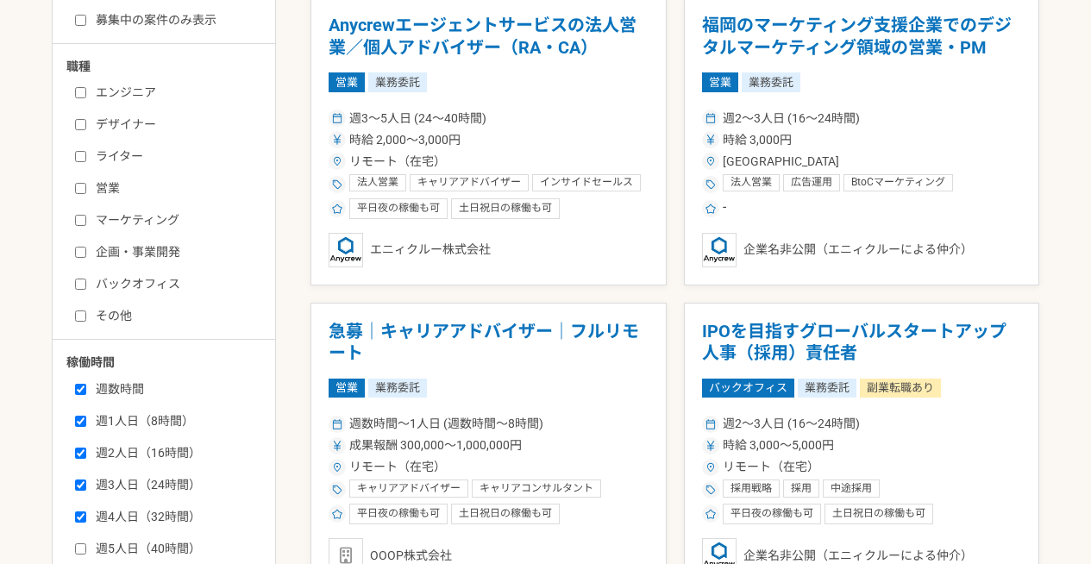
click at [100, 377] on div "週数時間 週1人日（8時間） 週2人日（16時間） 週3人日（24時間） 週4人日（32時間） 週5人日（40時間）" at bounding box center [169, 465] width 207 height 183
click at [108, 387] on label "週数時間" at bounding box center [174, 390] width 198 height 18
click at [86, 387] on input "週数時間" at bounding box center [80, 389] width 11 height 11
checkbox input "false"
click at [146, 412] on label "週1人日（8時間）" at bounding box center [174, 421] width 198 height 18
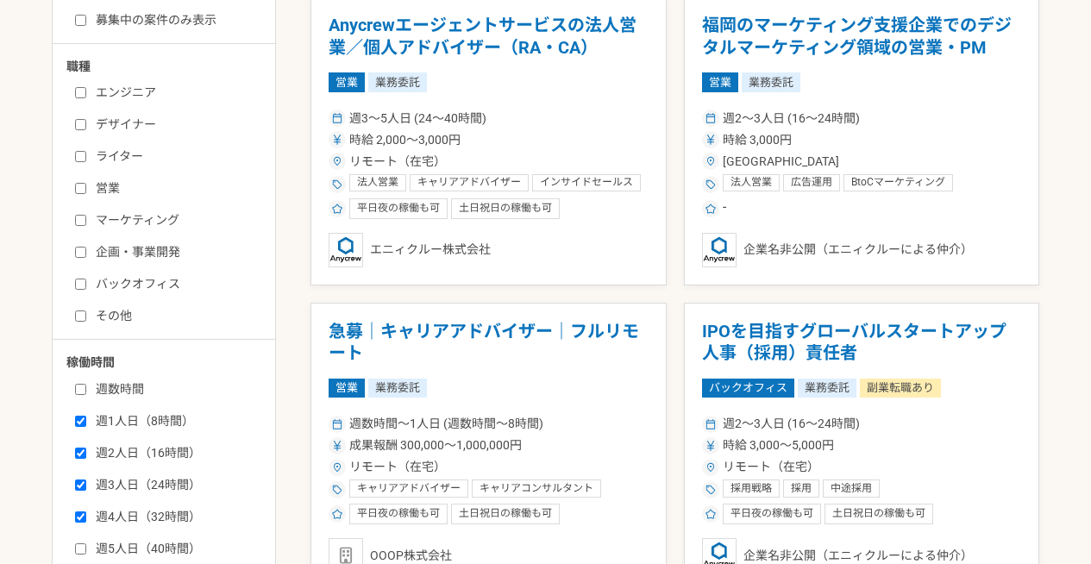
click at [86, 416] on input "週1人日（8時間）" at bounding box center [80, 421] width 11 height 11
checkbox input "false"
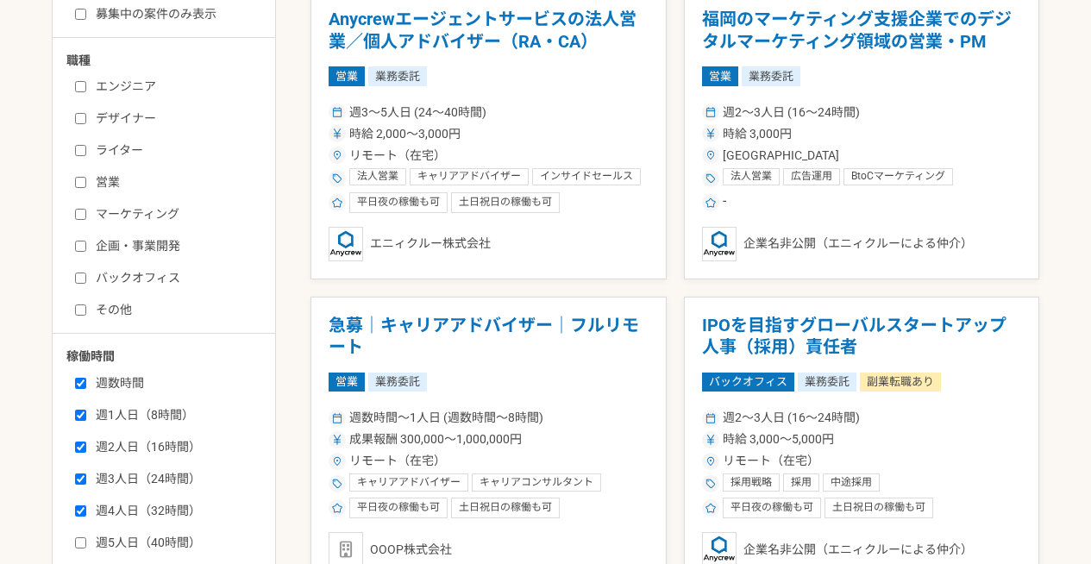
scroll to position [504, 0]
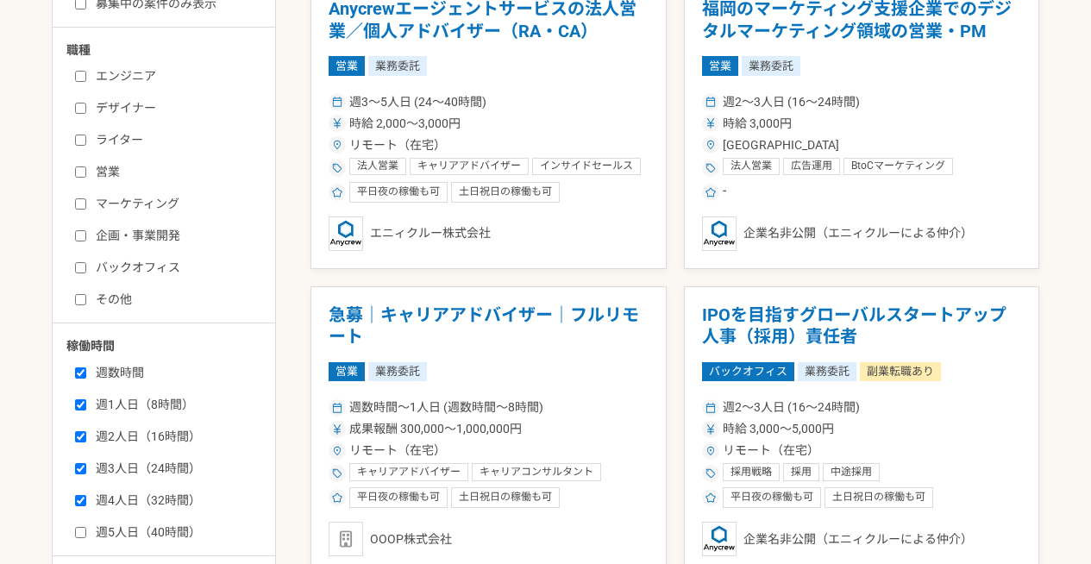
click at [143, 364] on label "週数時間" at bounding box center [174, 373] width 198 height 18
click at [86, 368] on input "週数時間" at bounding box center [80, 373] width 11 height 11
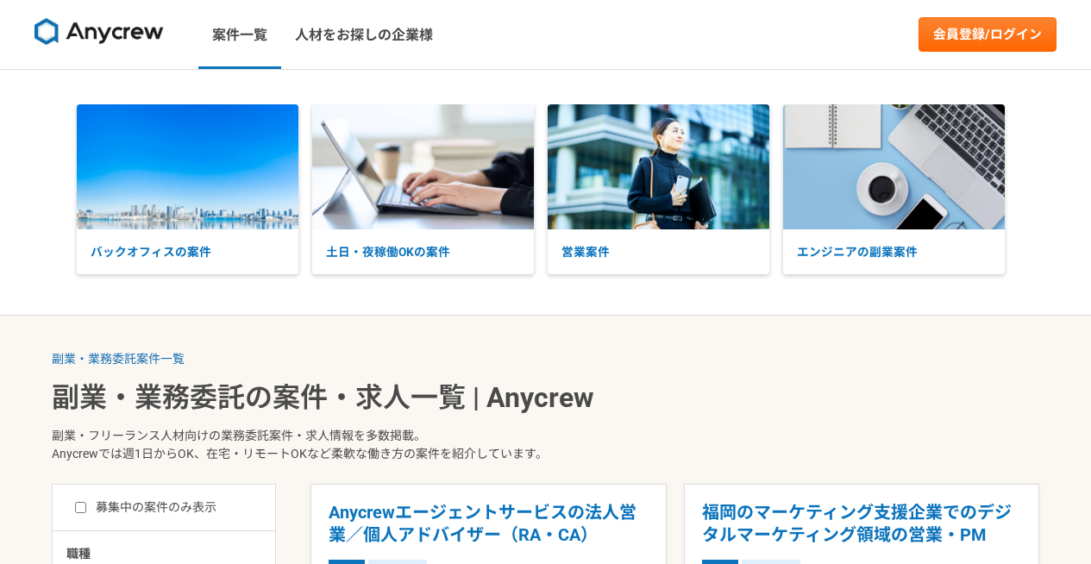
checkbox input "true"
